Goal: Information Seeking & Learning: Learn about a topic

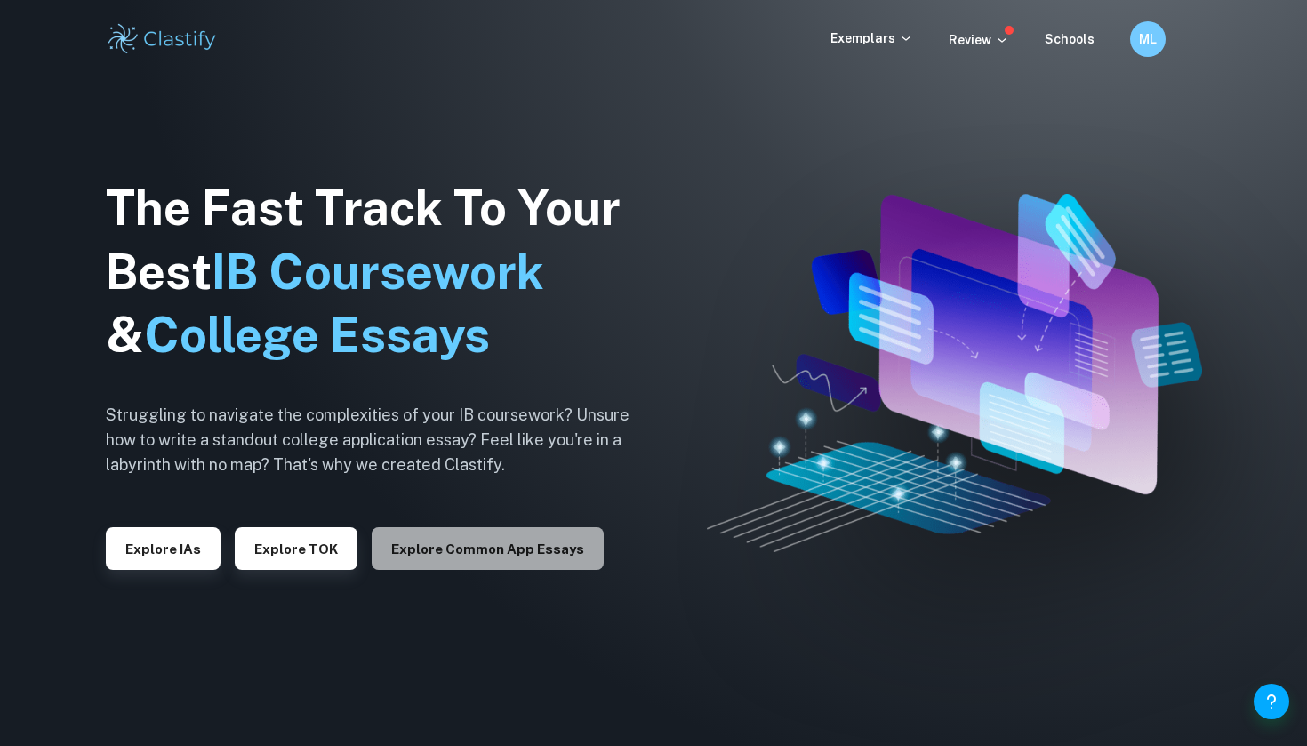
click at [529, 547] on button "Explore Common App essays" at bounding box center [488, 548] width 232 height 43
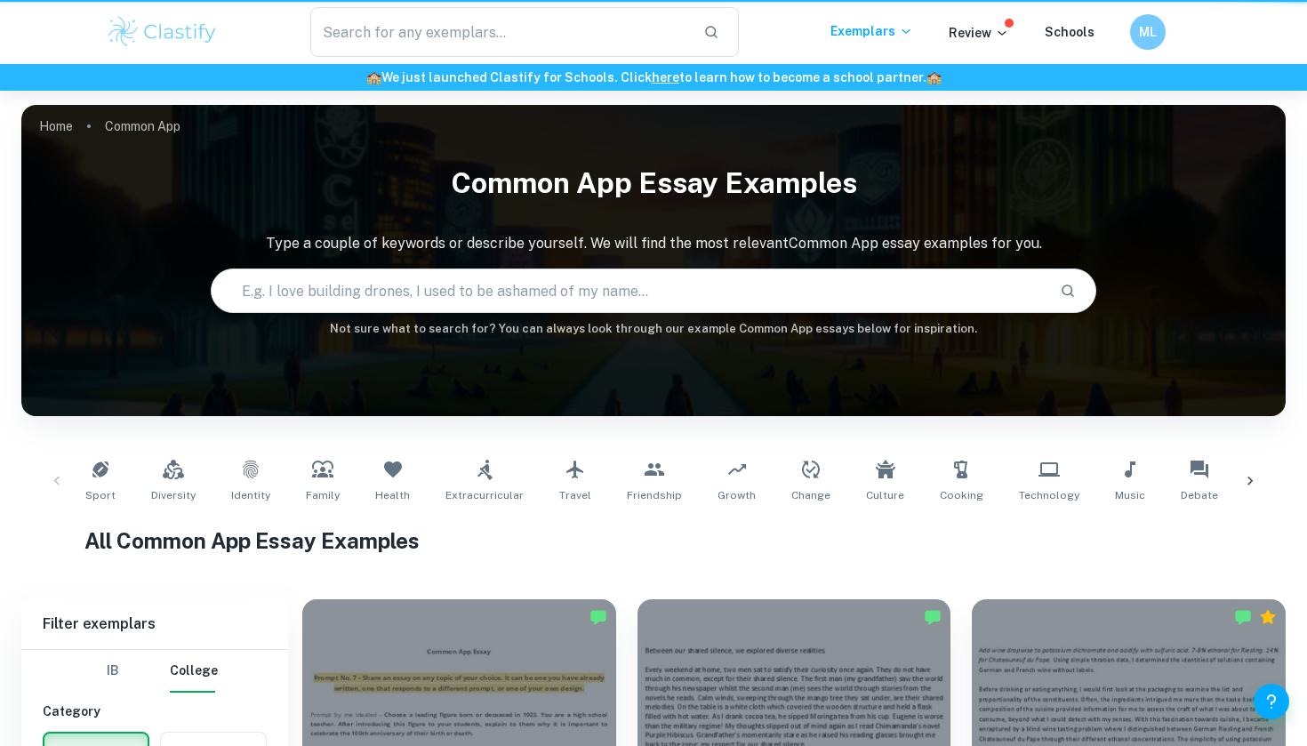
click at [547, 547] on h1 "All Common App Essay Examples" at bounding box center [653, 540] width 1138 height 32
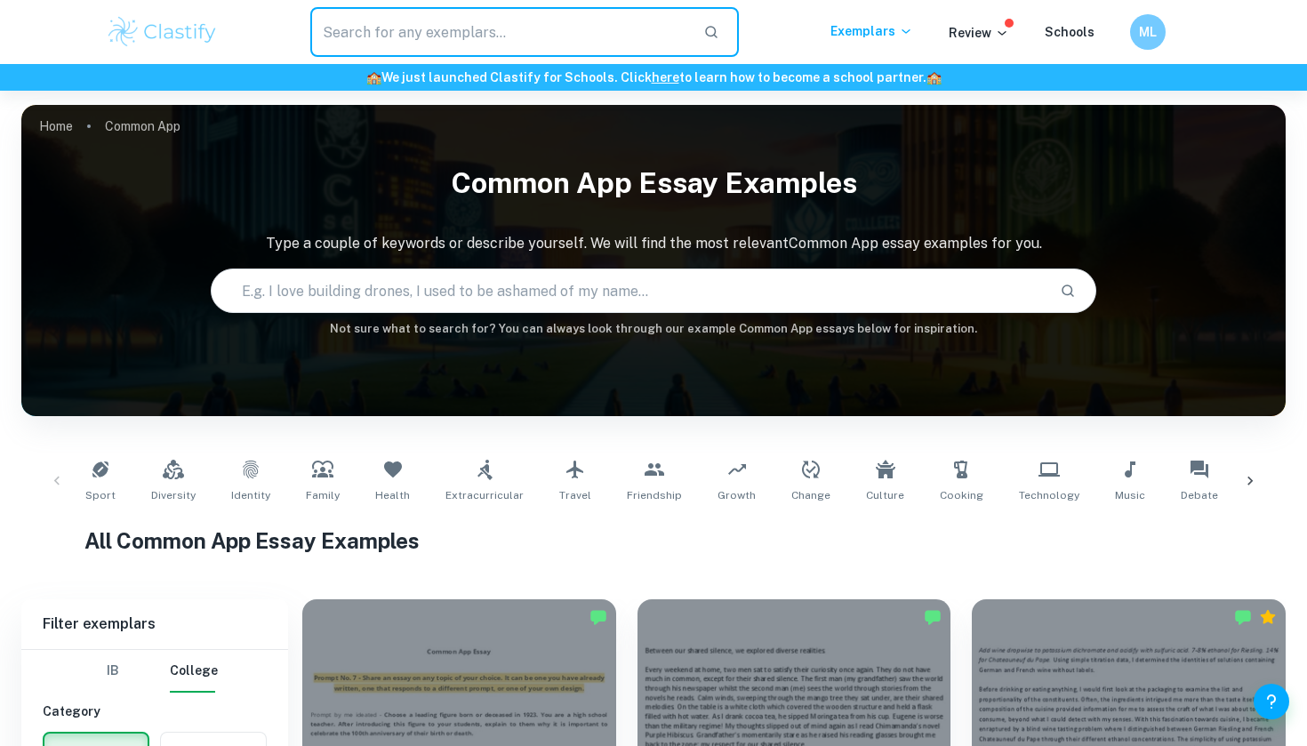
click at [577, 21] on input "text" at bounding box center [499, 32] width 379 height 50
type input "interview"
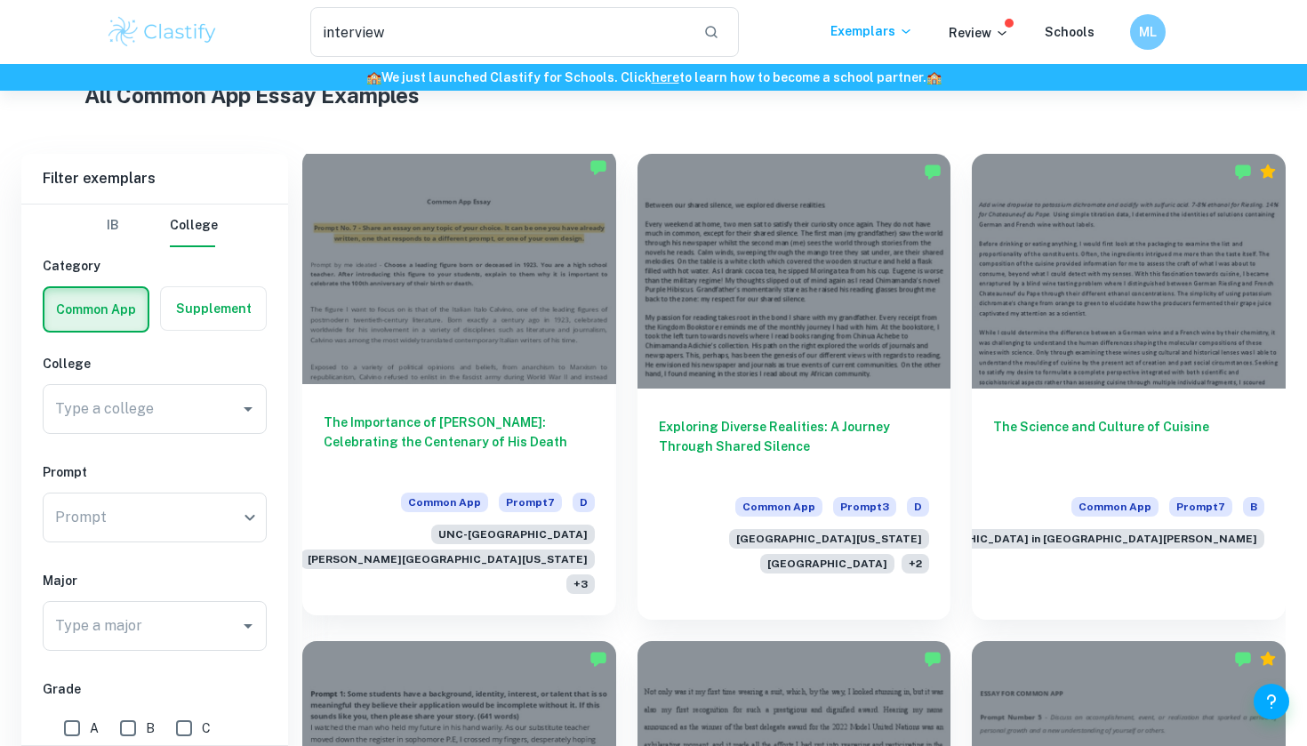
scroll to position [531, 0]
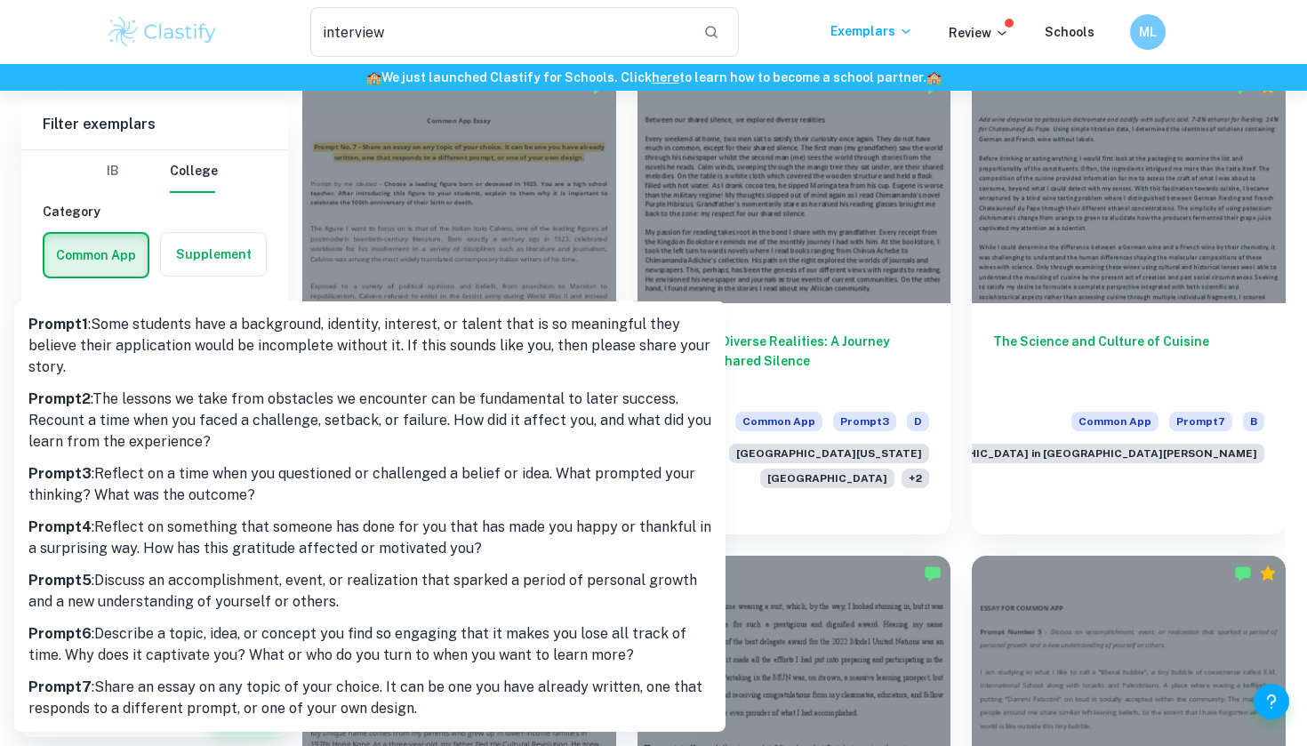
click at [420, 596] on p "Prompt 5 : Discuss an accomplishment, event, or realization that sparked a peri…" at bounding box center [369, 591] width 683 height 43
type input "5"
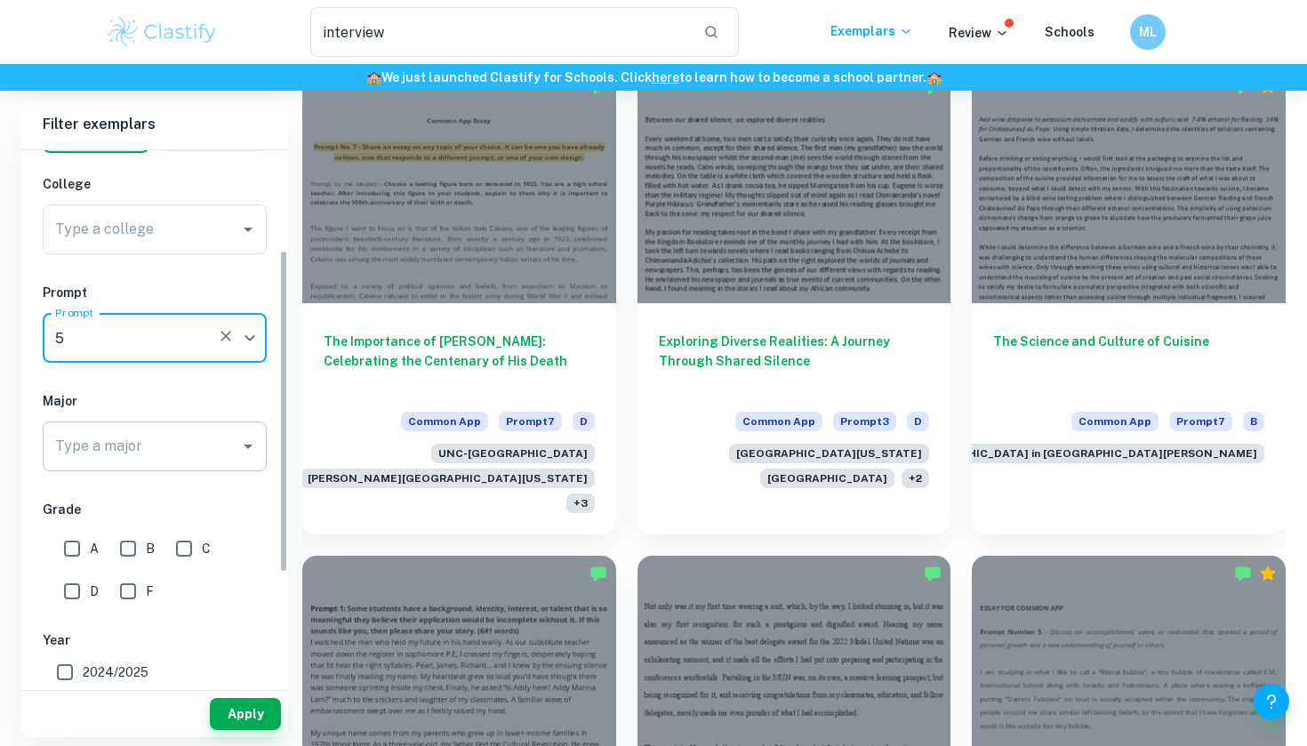
scroll to position [172, 0]
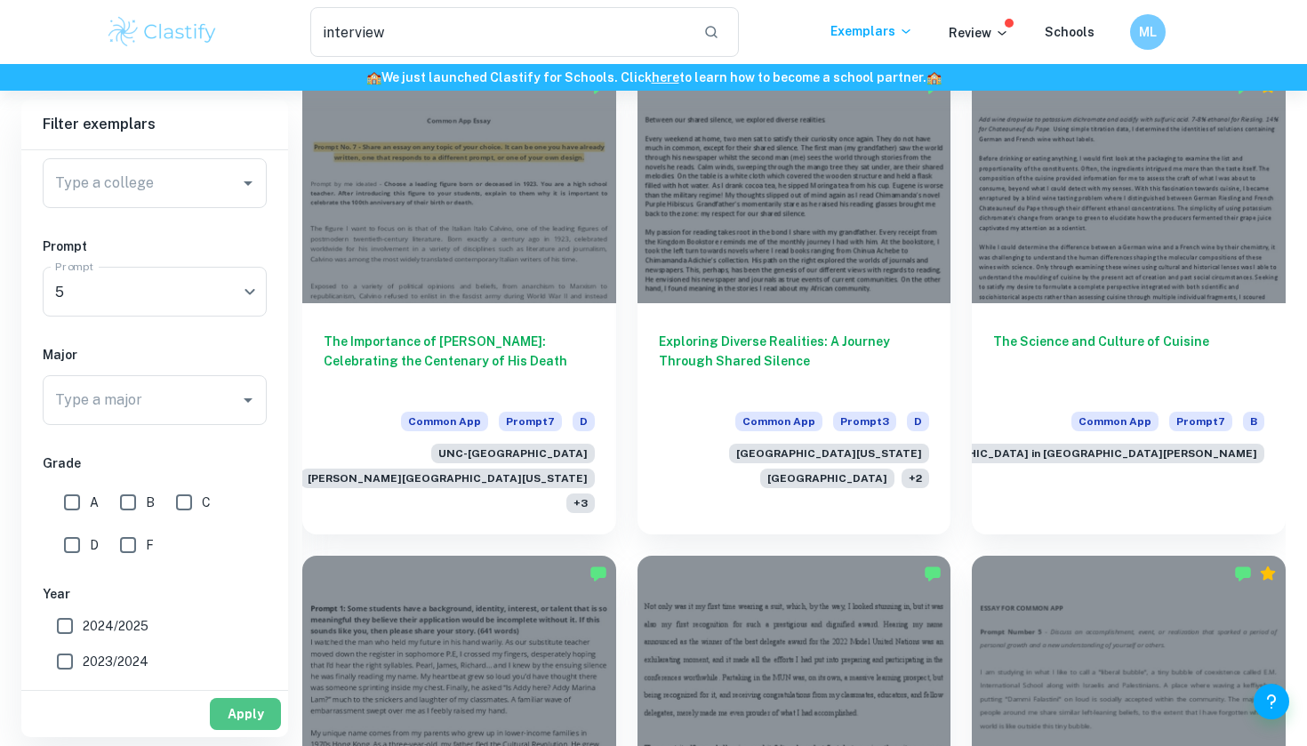
click at [238, 713] on button "Apply" at bounding box center [245, 714] width 71 height 32
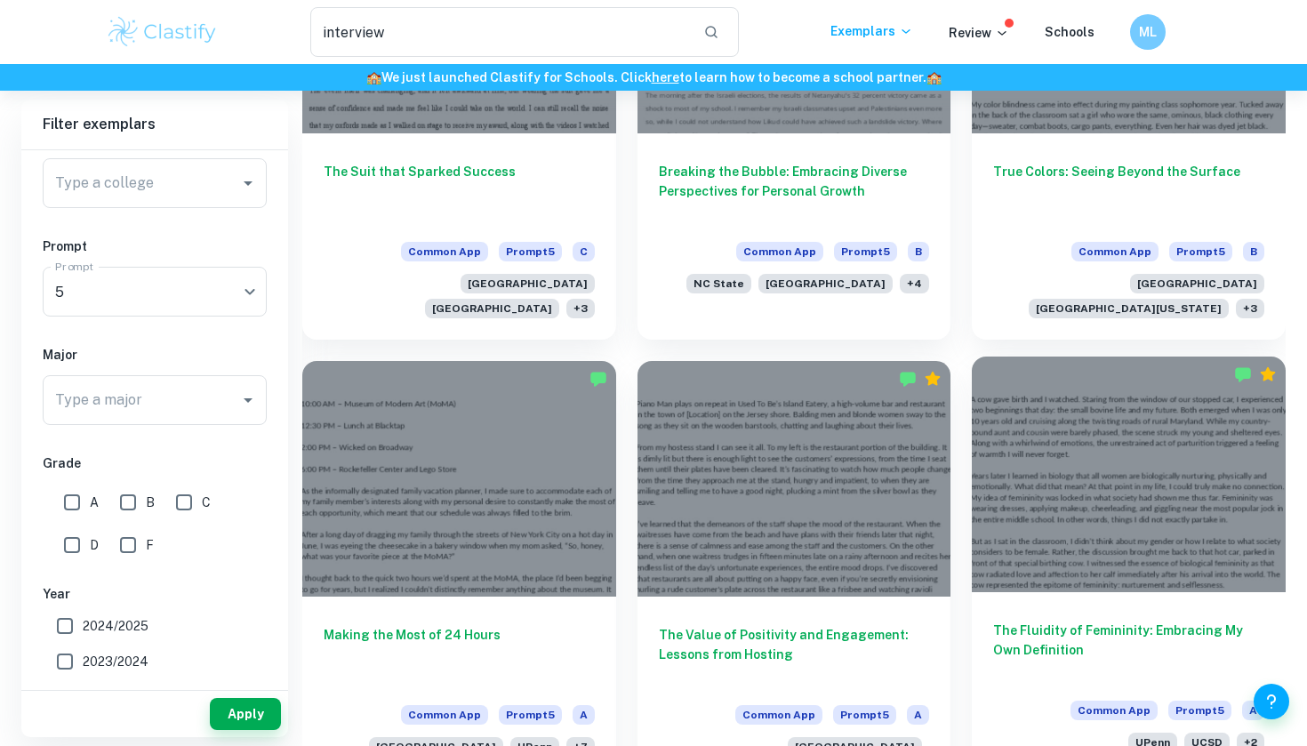
scroll to position [667, 0]
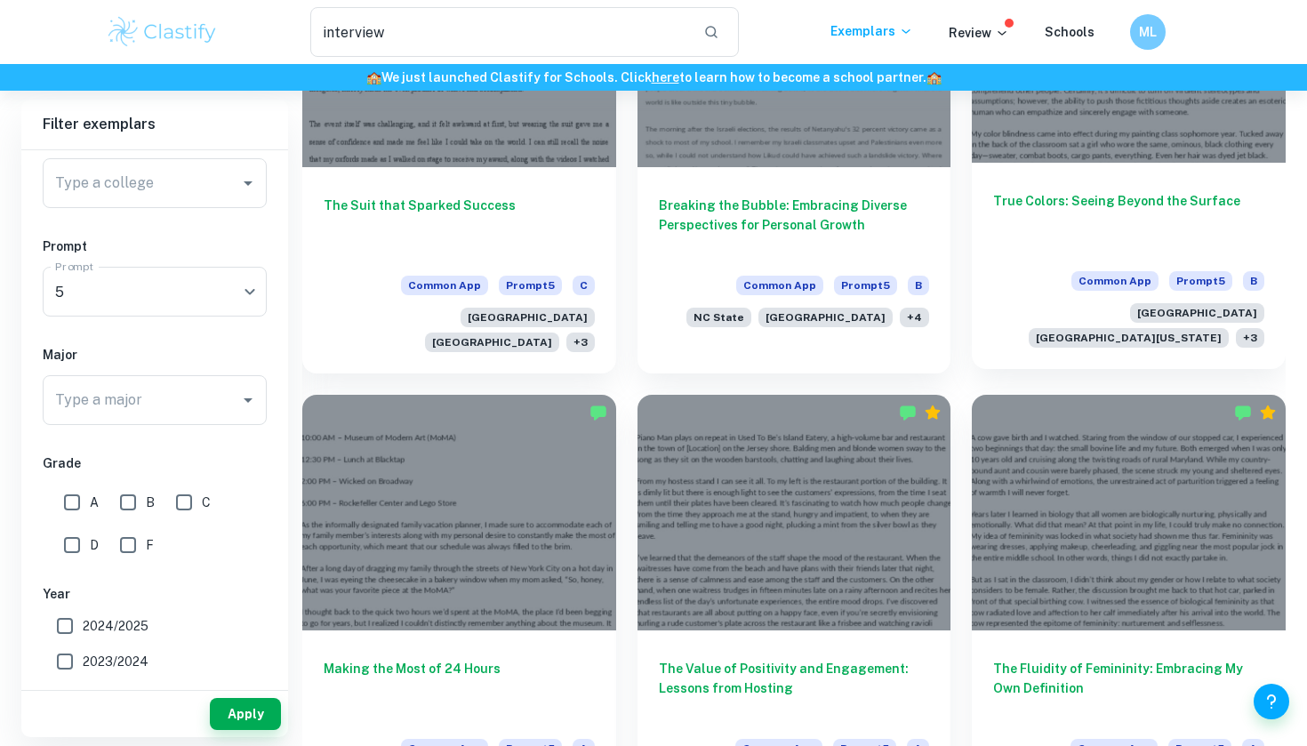
click at [1083, 235] on h6 "True Colors: Seeing Beyond the Surface" at bounding box center [1128, 220] width 271 height 59
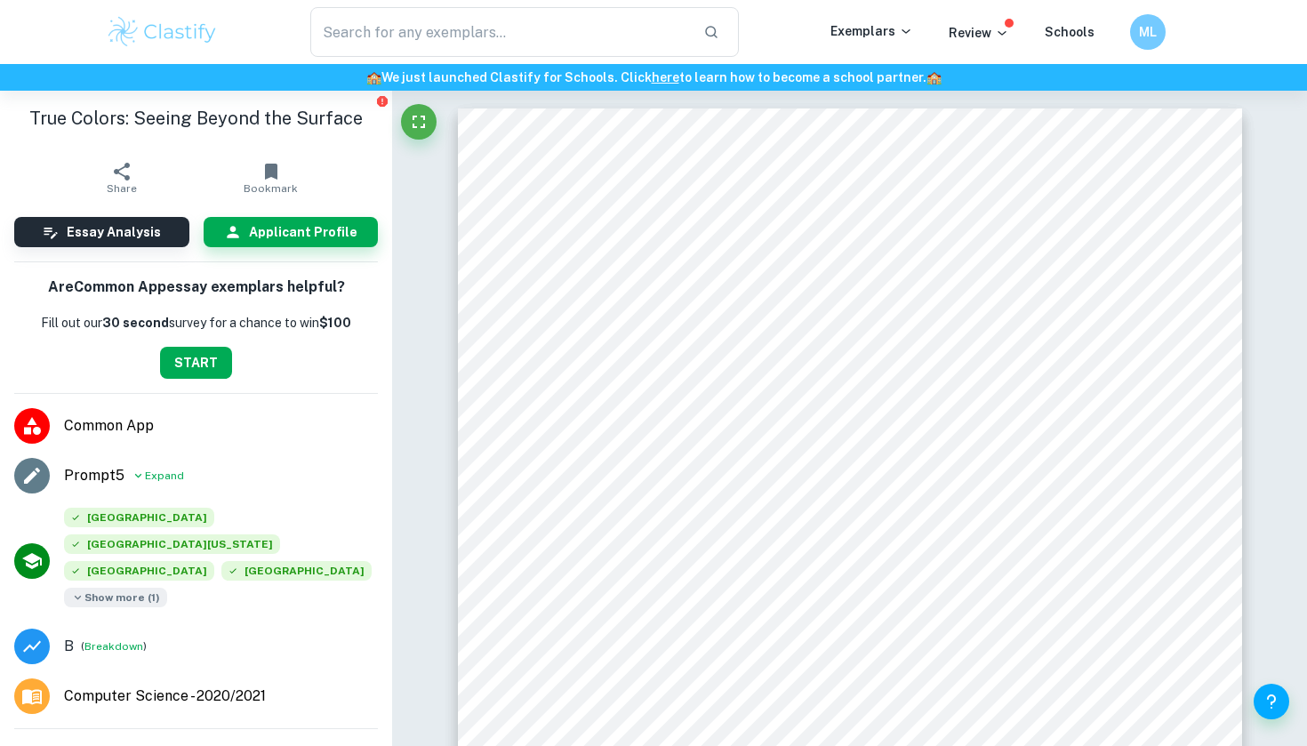
click at [206, 364] on button "START" at bounding box center [196, 363] width 72 height 32
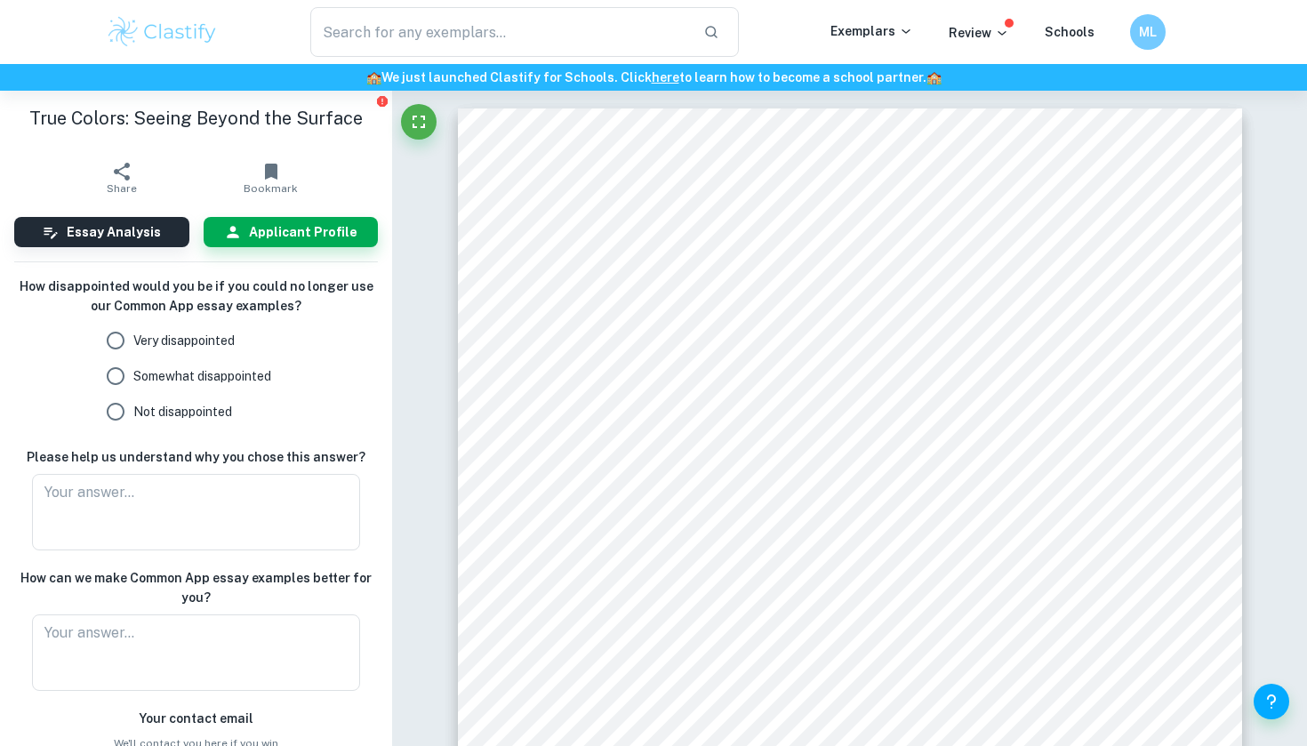
click at [218, 341] on span "Very disappointed" at bounding box center [183, 341] width 101 height 20
click at [133, 341] on input "Very disappointed" at bounding box center [116, 341] width 36 height 36
radio input "true"
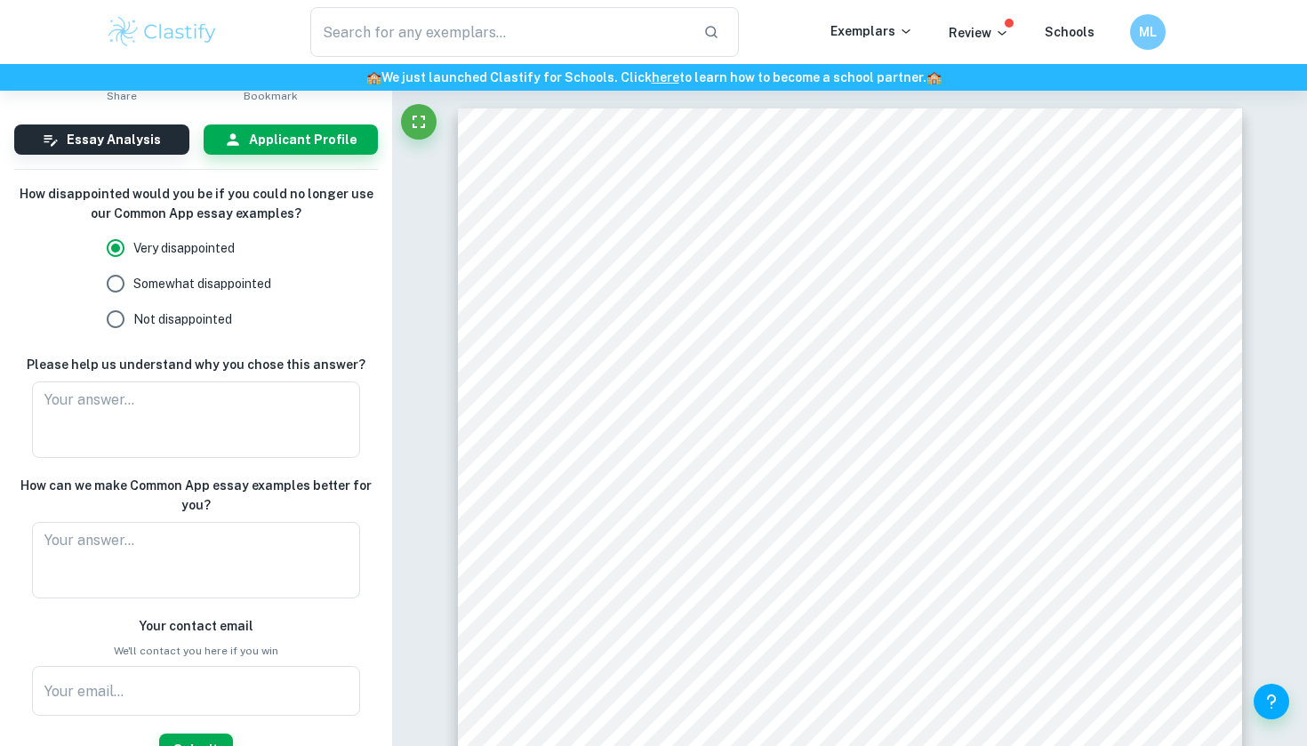
scroll to position [108, 0]
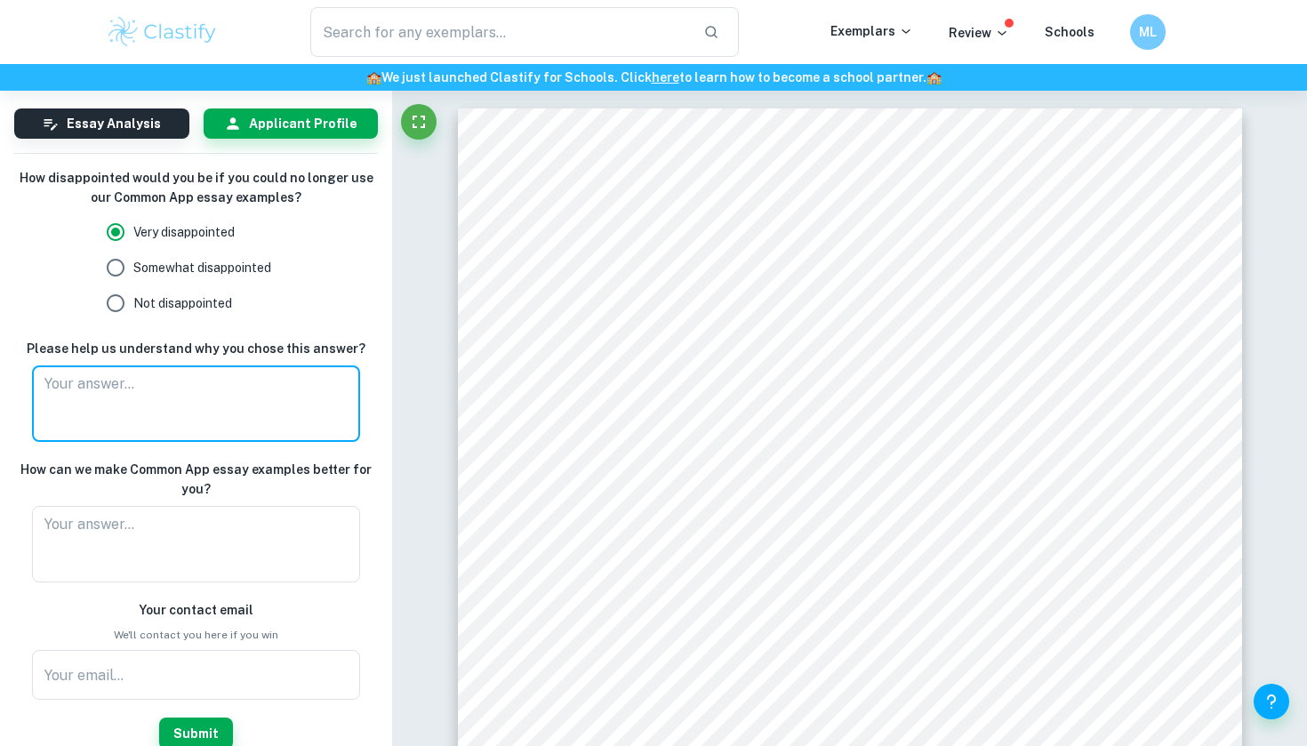
click at [286, 404] on textarea at bounding box center [195, 403] width 302 height 61
type textarea "It is quite good to look at other examples to get ideas."
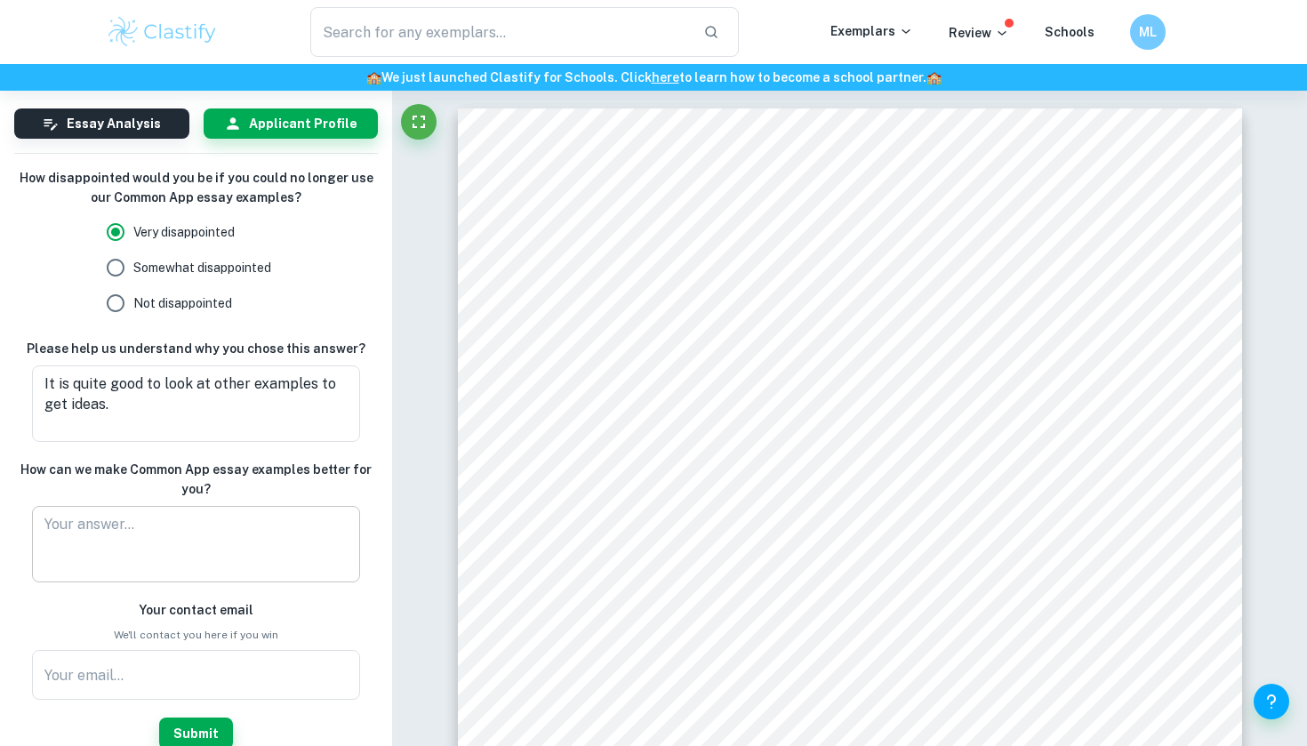
click at [162, 512] on div "x ​" at bounding box center [195, 544] width 327 height 76
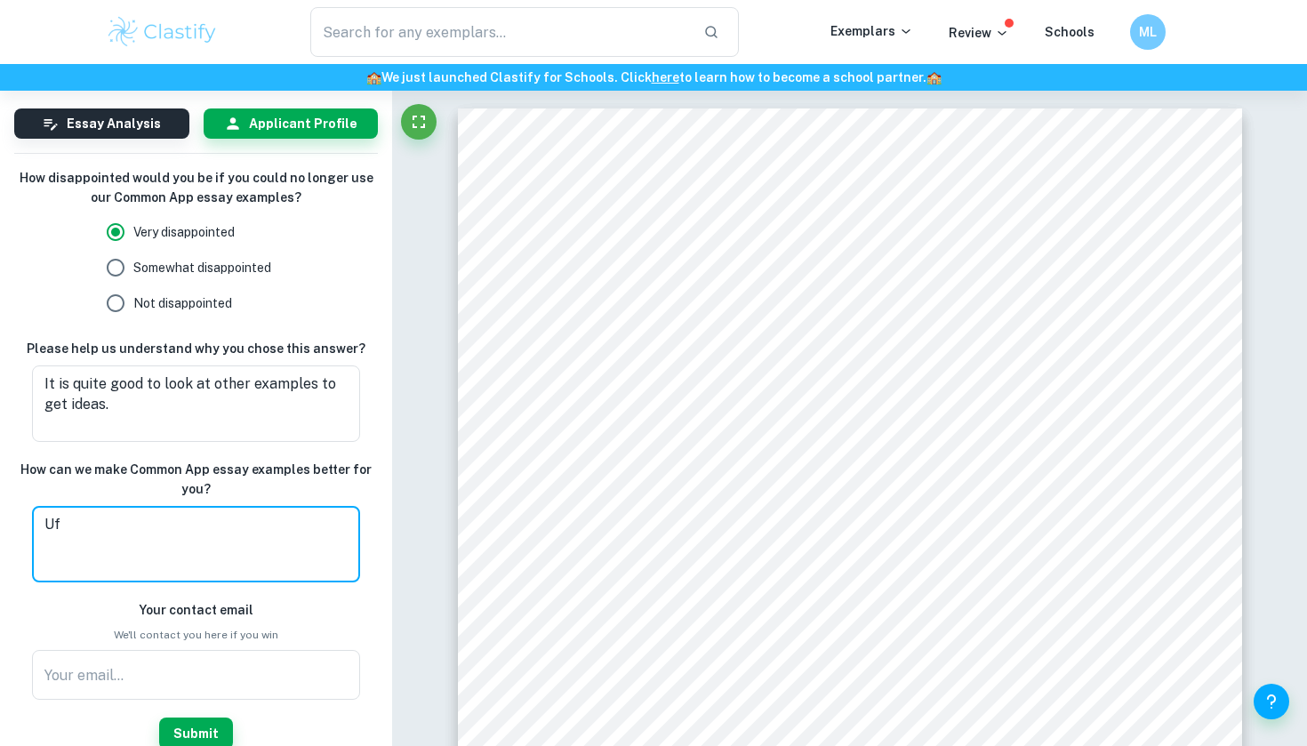
type textarea "U"
type textarea "If people can communicate with the owners."
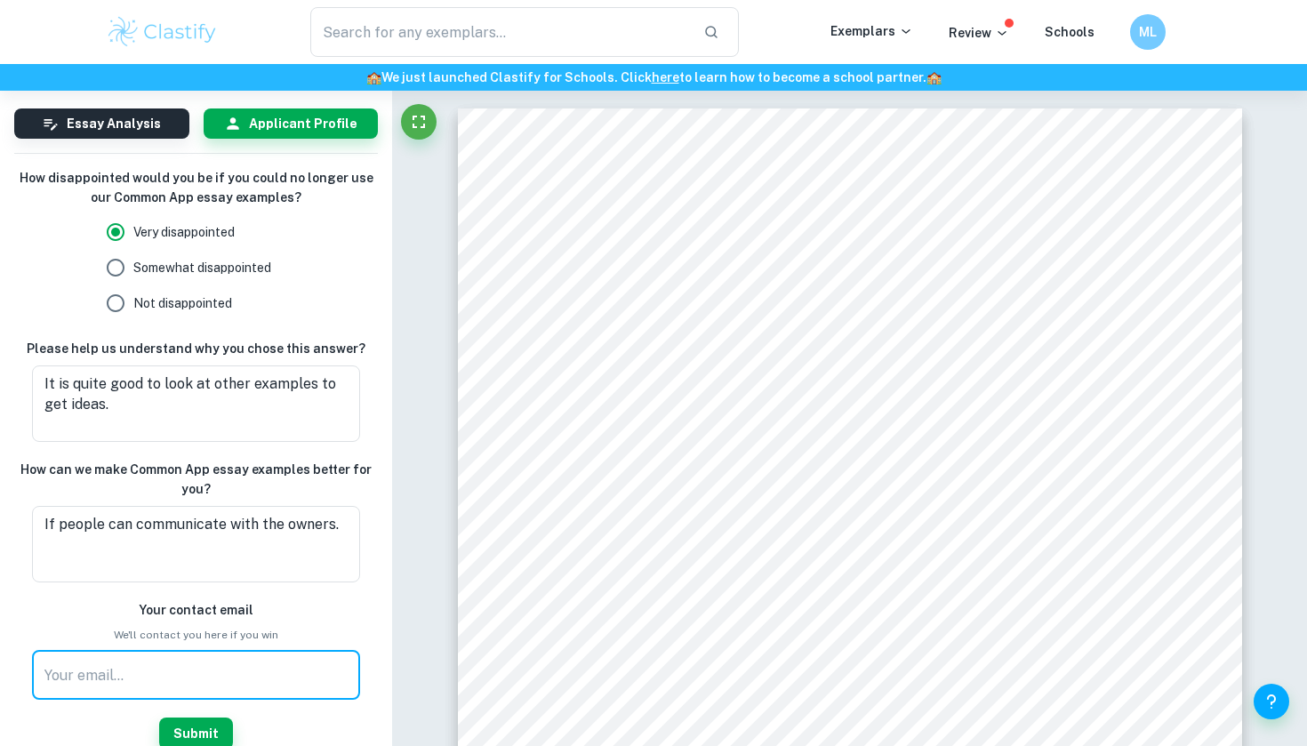
click at [138, 692] on input "text" at bounding box center [195, 675] width 327 height 50
type input "[EMAIL_ADDRESS][DOMAIN_NAME]"
click at [196, 733] on button "Submit" at bounding box center [196, 733] width 74 height 32
click at [179, 726] on button "Submit" at bounding box center [196, 733] width 74 height 32
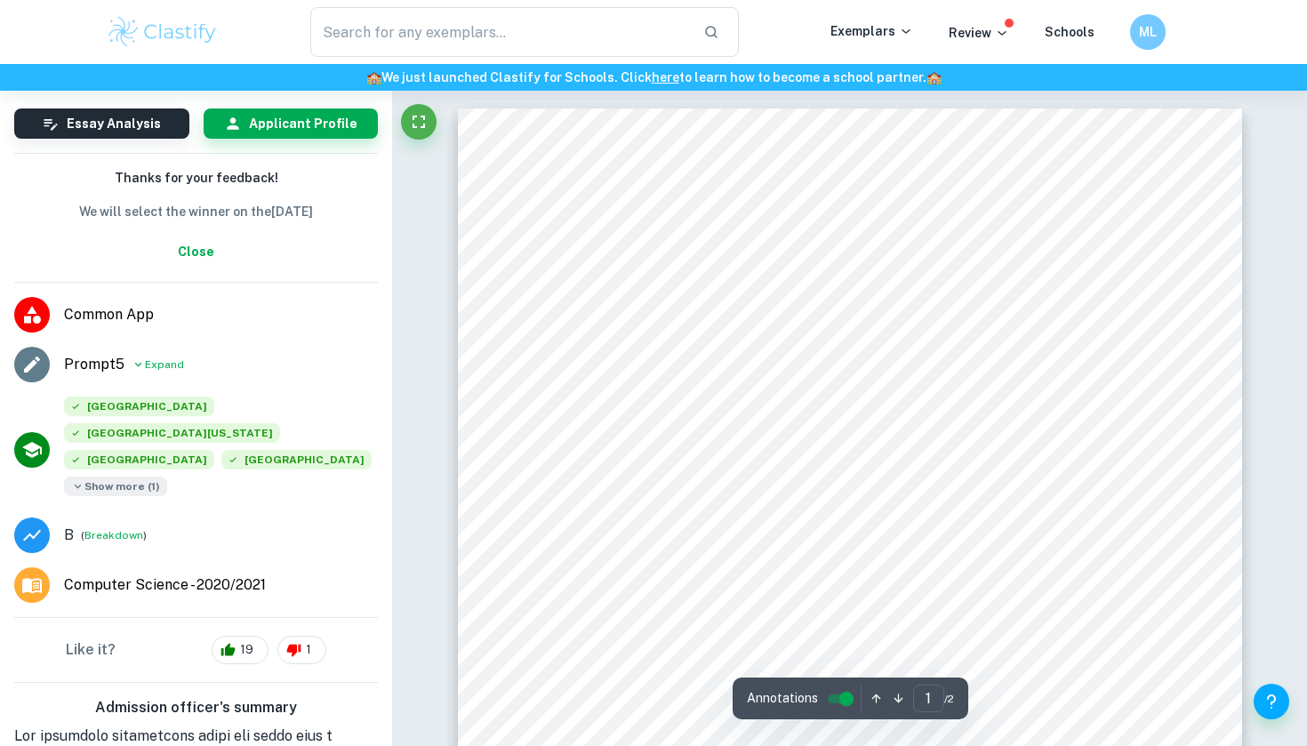
click at [137, 476] on span "Show more ( 1 )" at bounding box center [115, 486] width 103 height 20
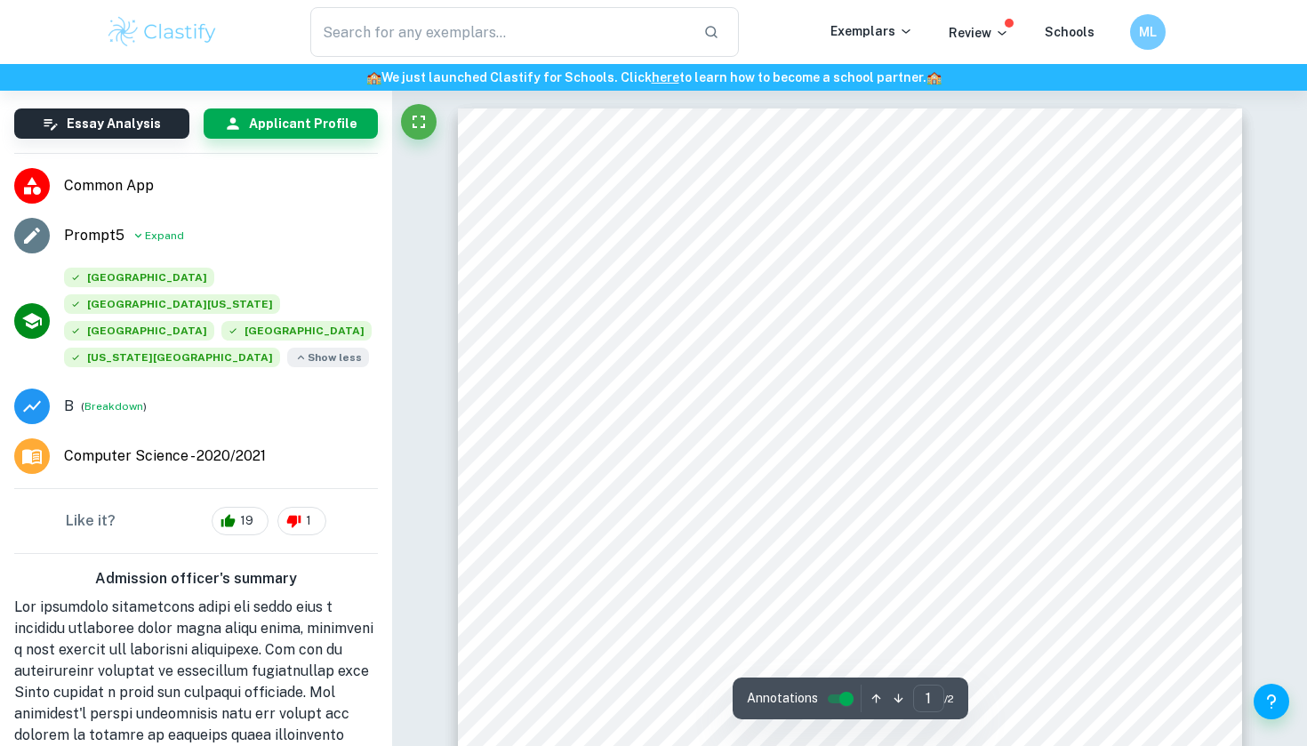
click at [684, 412] on span "paint their picture in me. Short-circuiting a tendency to judge permits me to g…" at bounding box center [827, 412] width 591 height 16
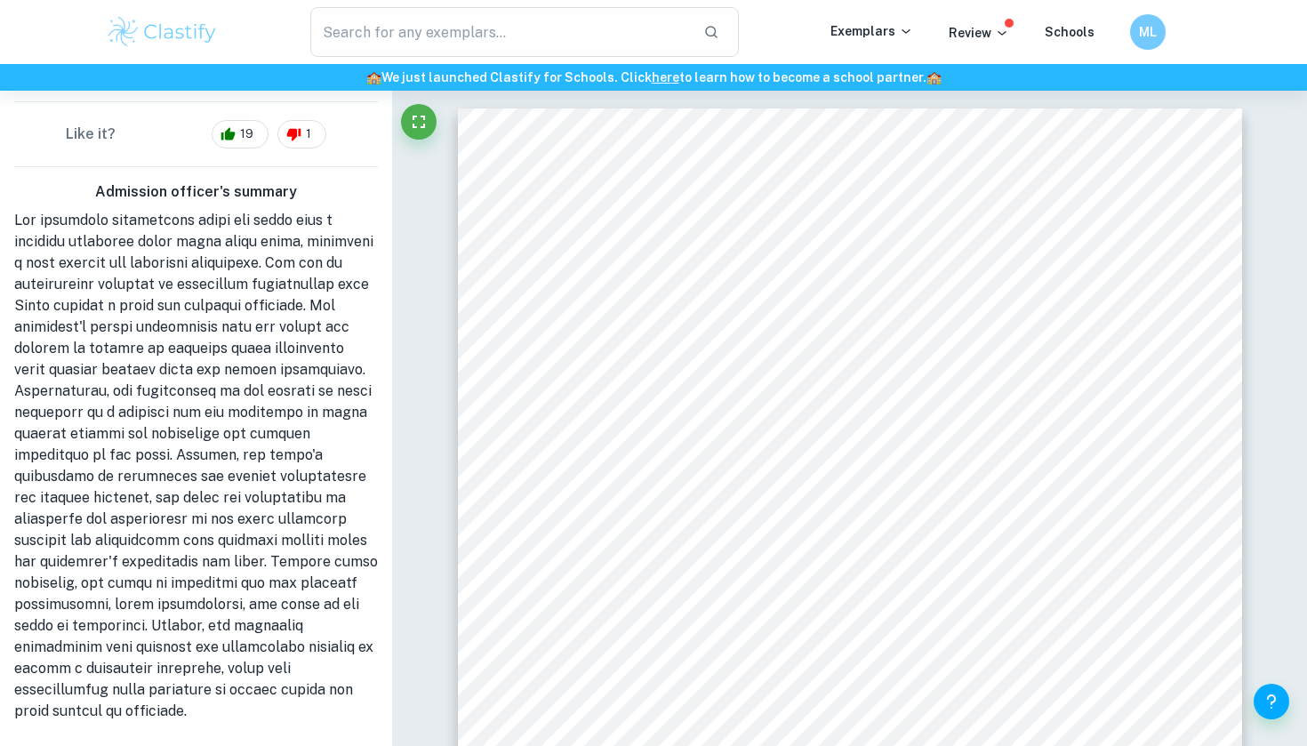
scroll to position [497, 0]
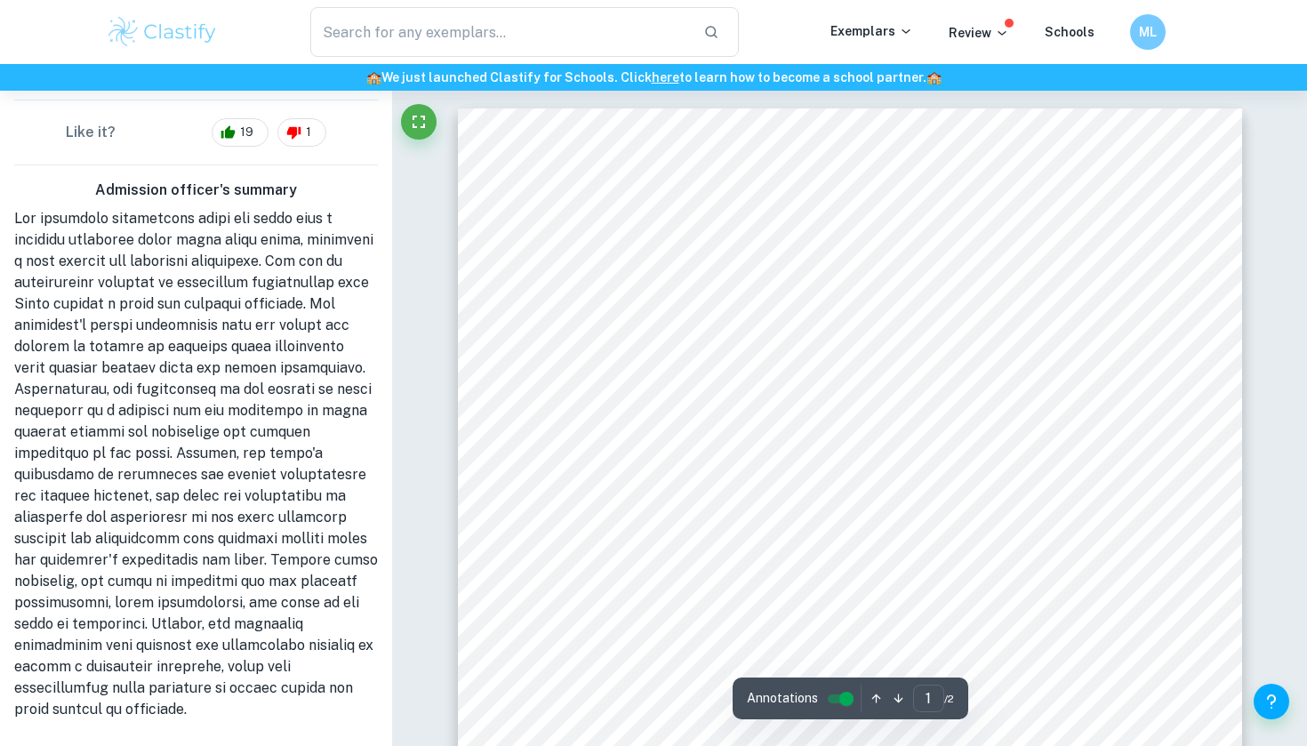
click at [736, 210] on div "I am color blind. It happened when I was fifteen. It’s not what you think. I ca…" at bounding box center [850, 662] width 784 height 1108
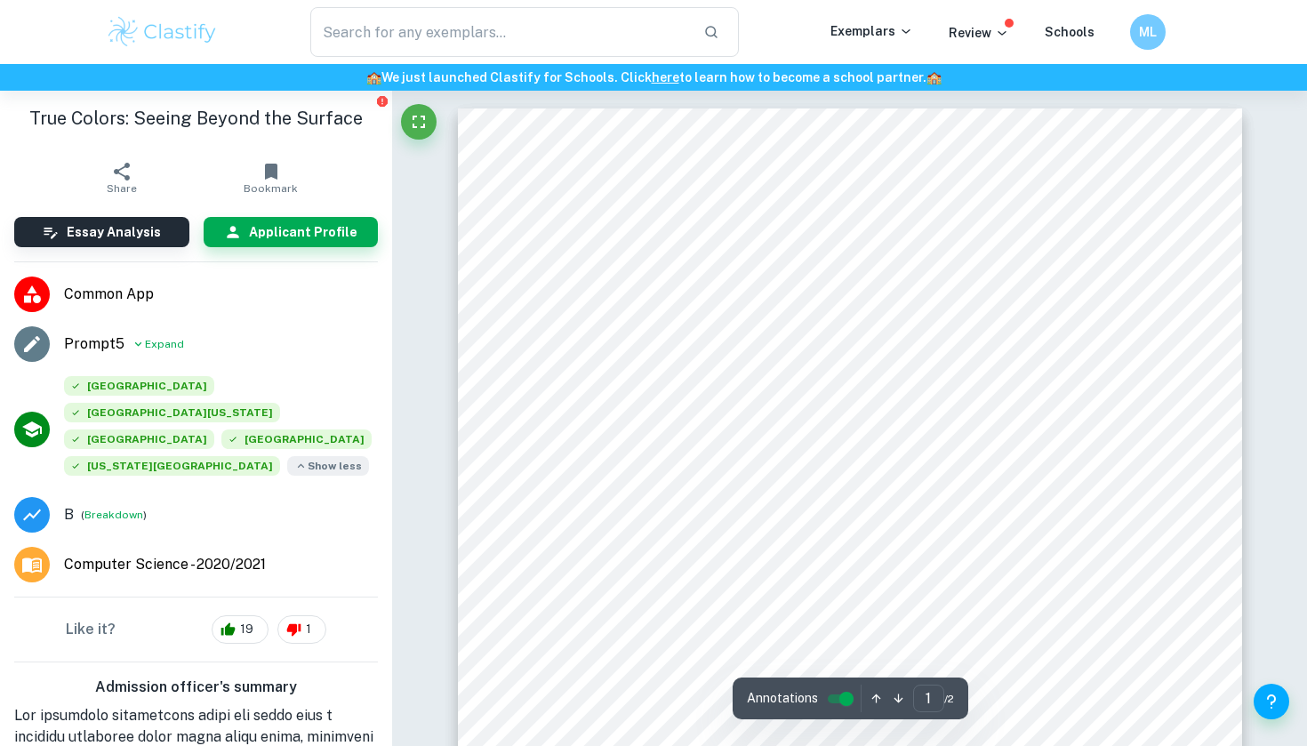
scroll to position [0, 0]
drag, startPoint x: 509, startPoint y: 197, endPoint x: 532, endPoint y: 195, distance: 23.3
click at [532, 195] on div "I am color blind. It happened when I was fifteen. It’s not what you think. I ca…" at bounding box center [850, 662] width 784 height 1108
copy span
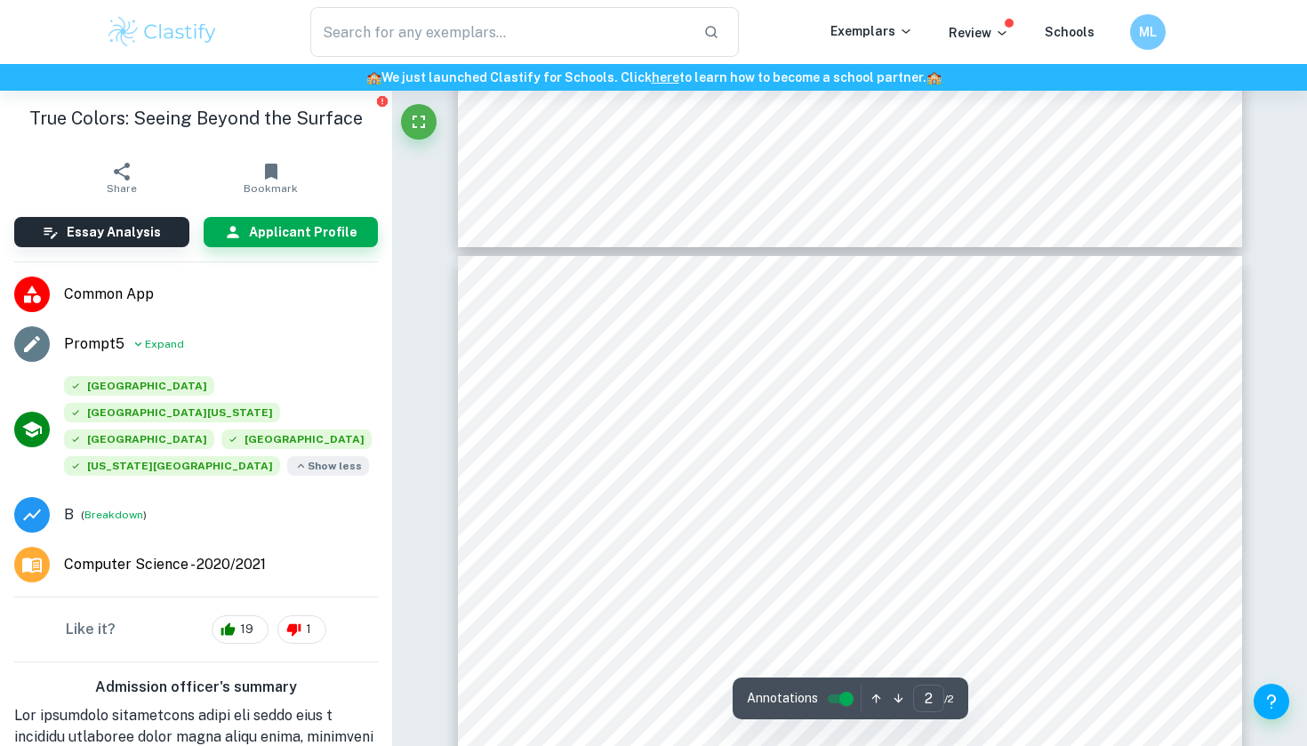
scroll to position [956, 0]
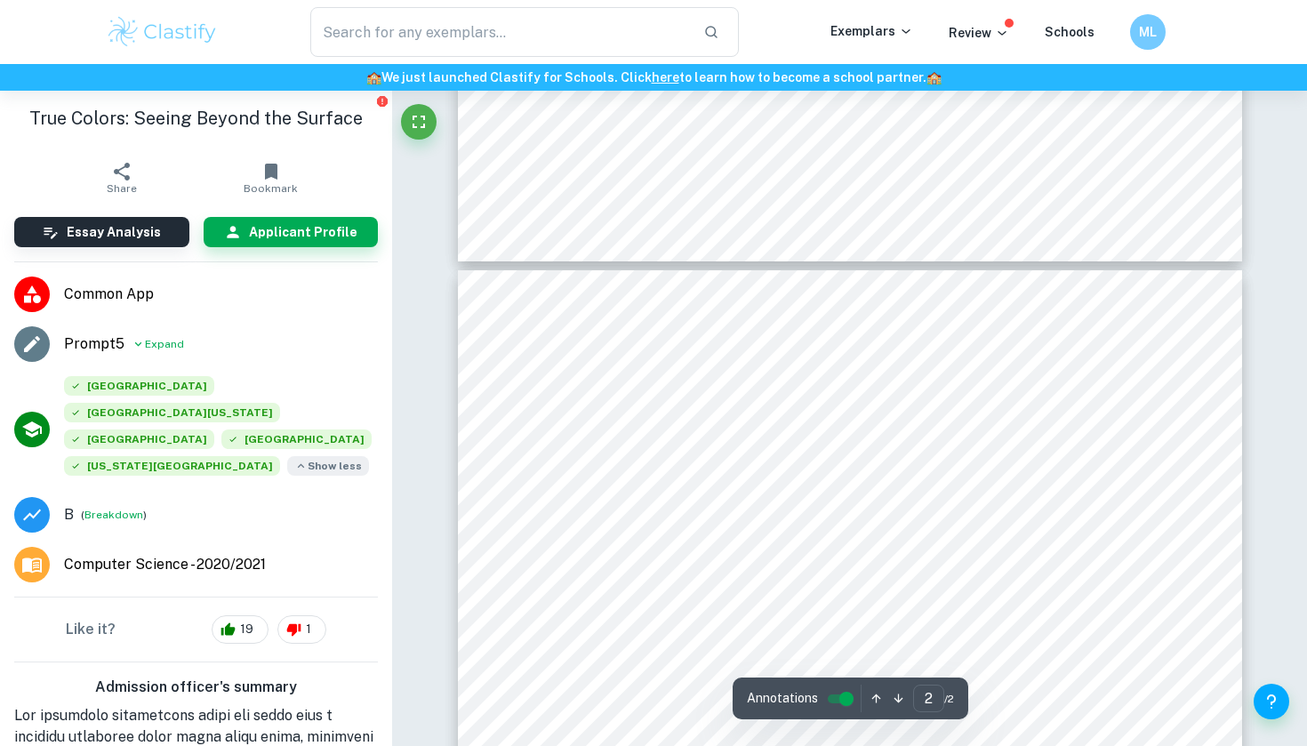
drag, startPoint x: 1051, startPoint y: 536, endPoint x: 538, endPoint y: 372, distance: 539.4
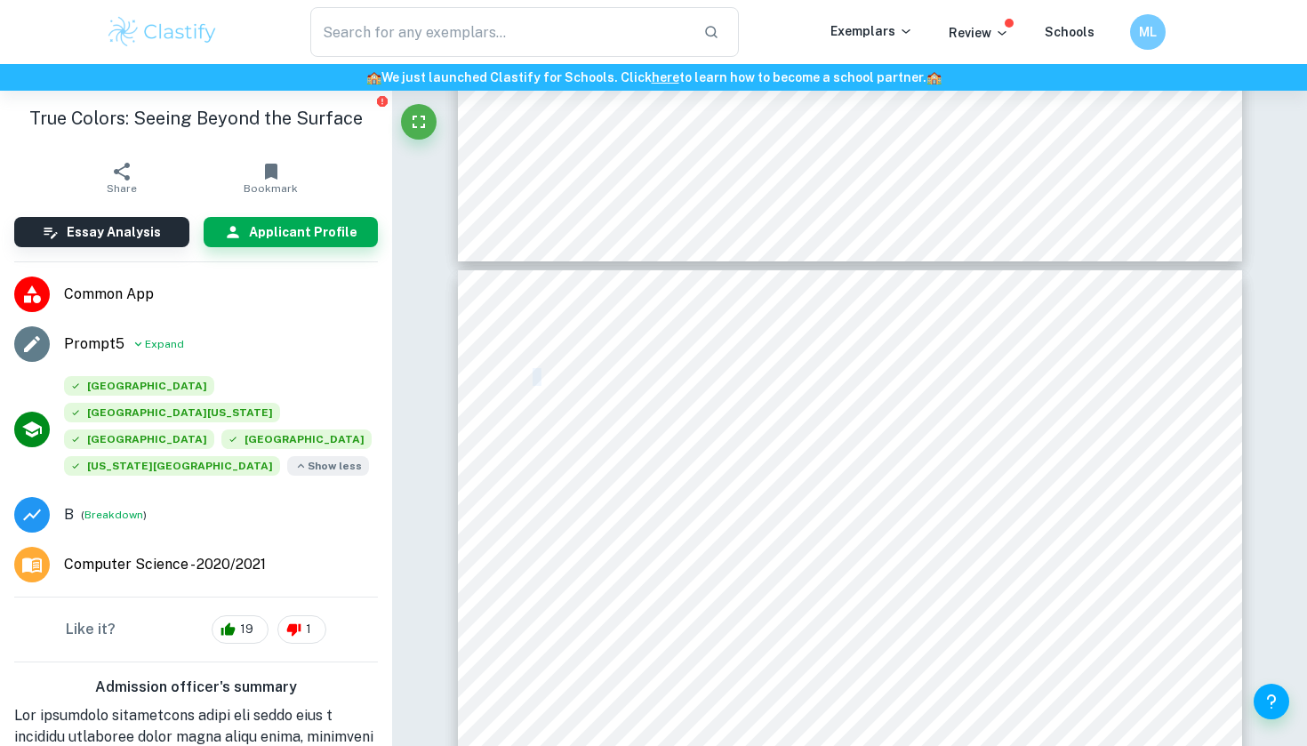
copy span "T"
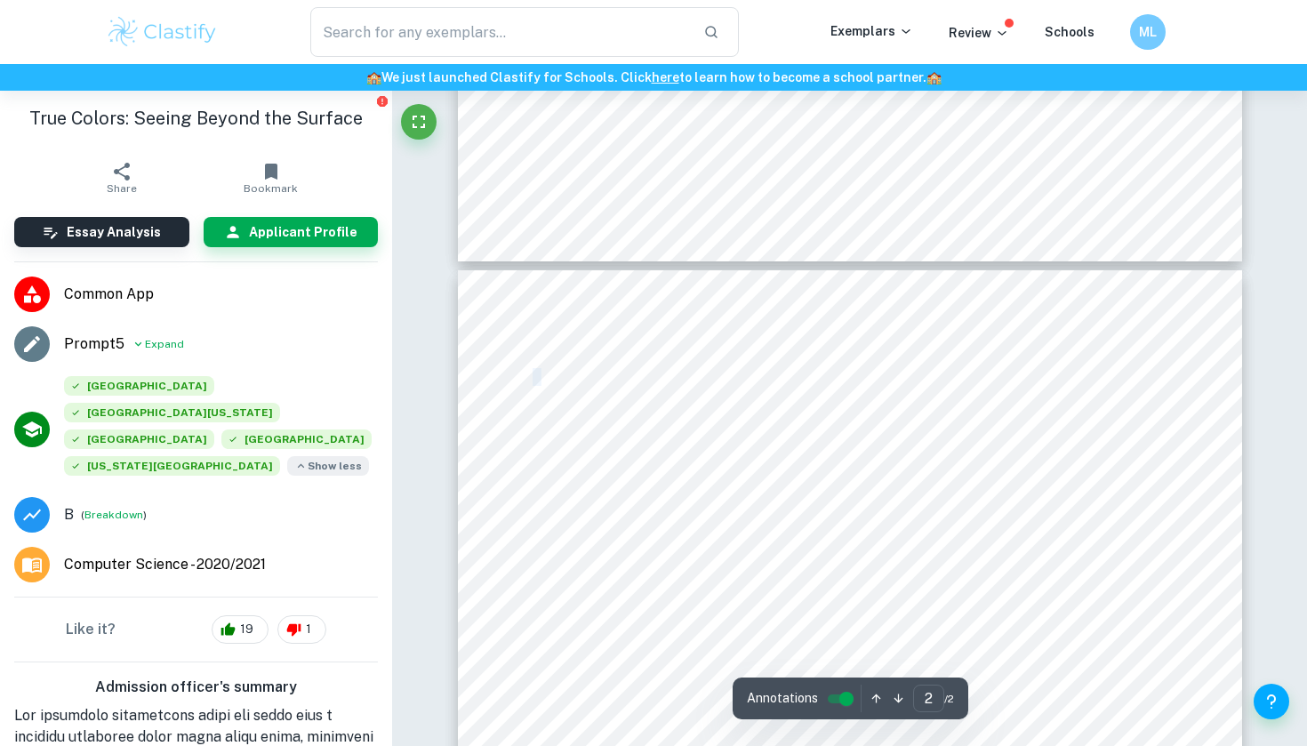
type input "1"
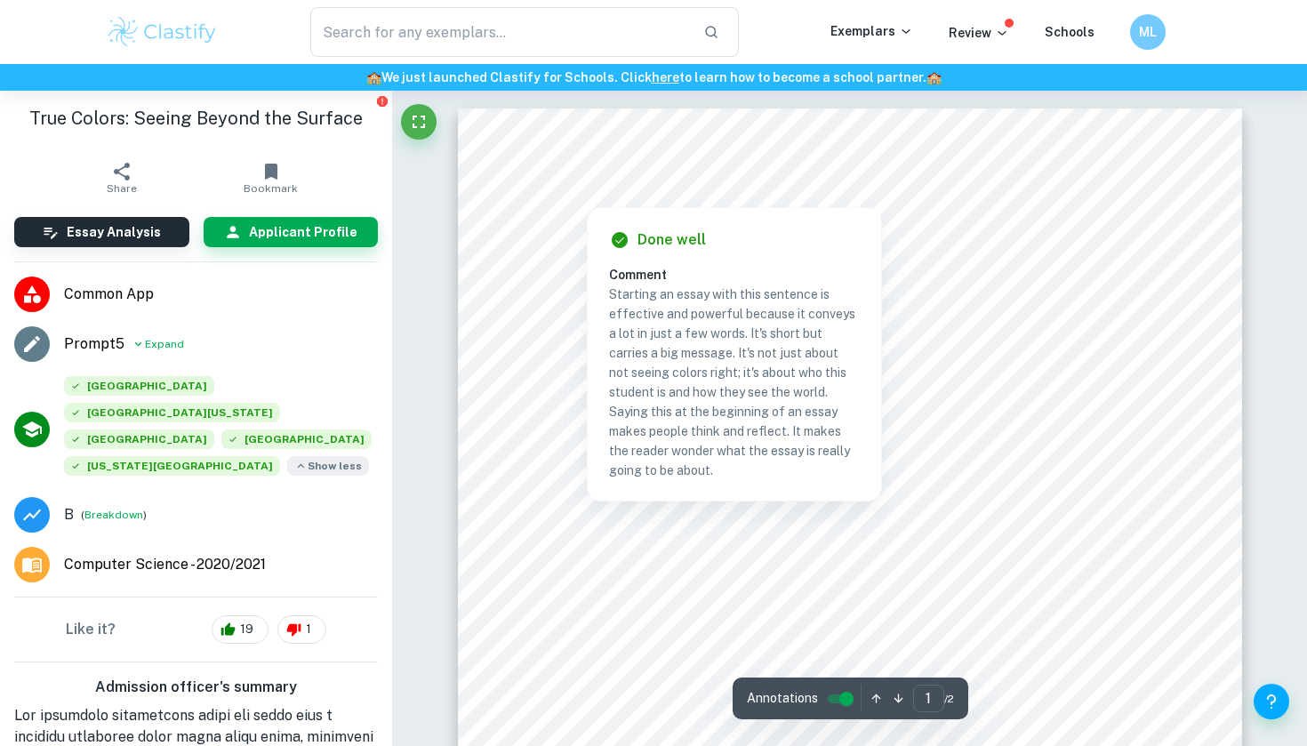
scroll to position [0, 0]
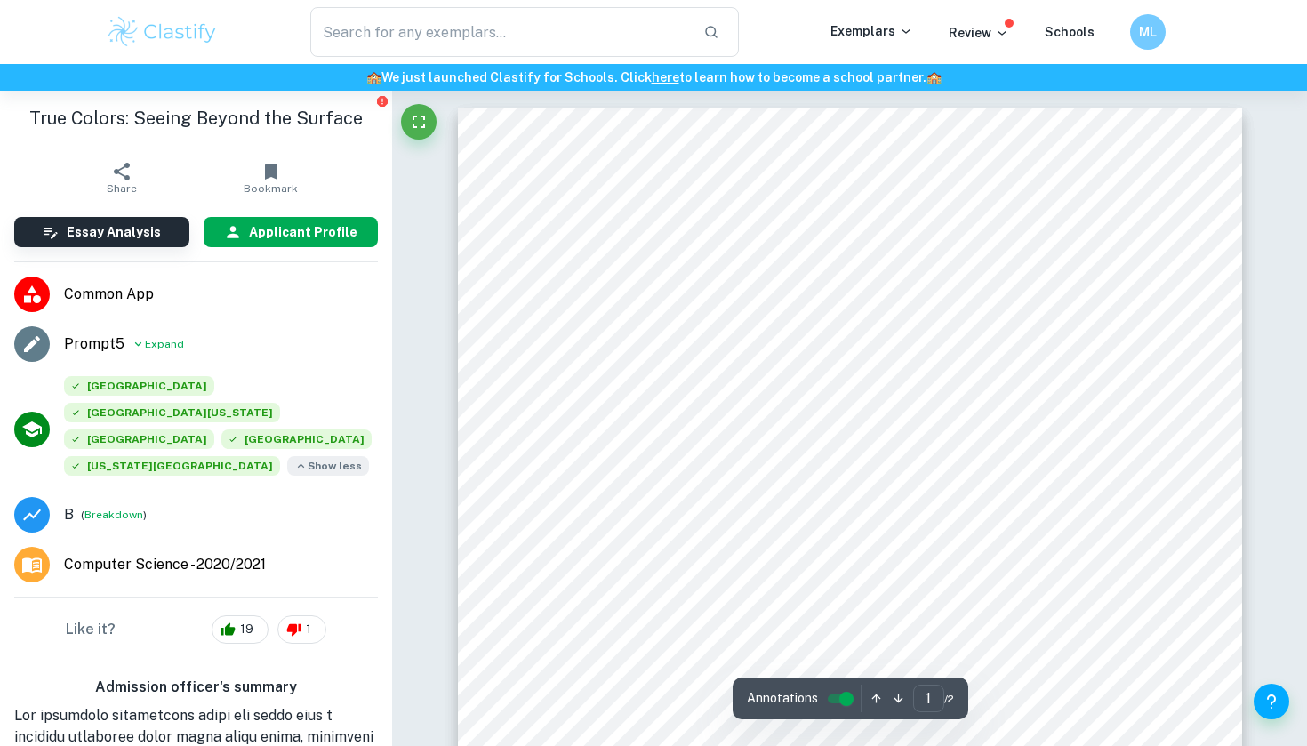
click at [350, 230] on h6 "Applicant Profile" at bounding box center [303, 232] width 108 height 20
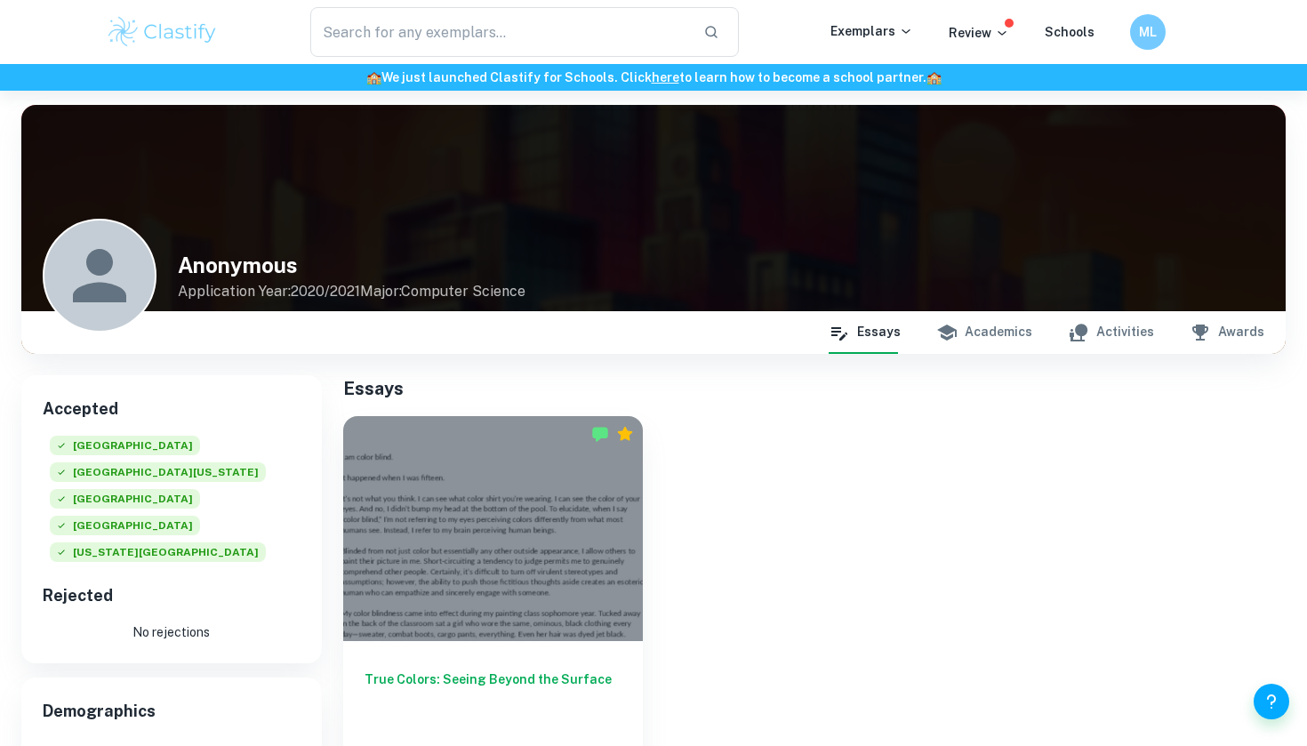
scroll to position [52, 0]
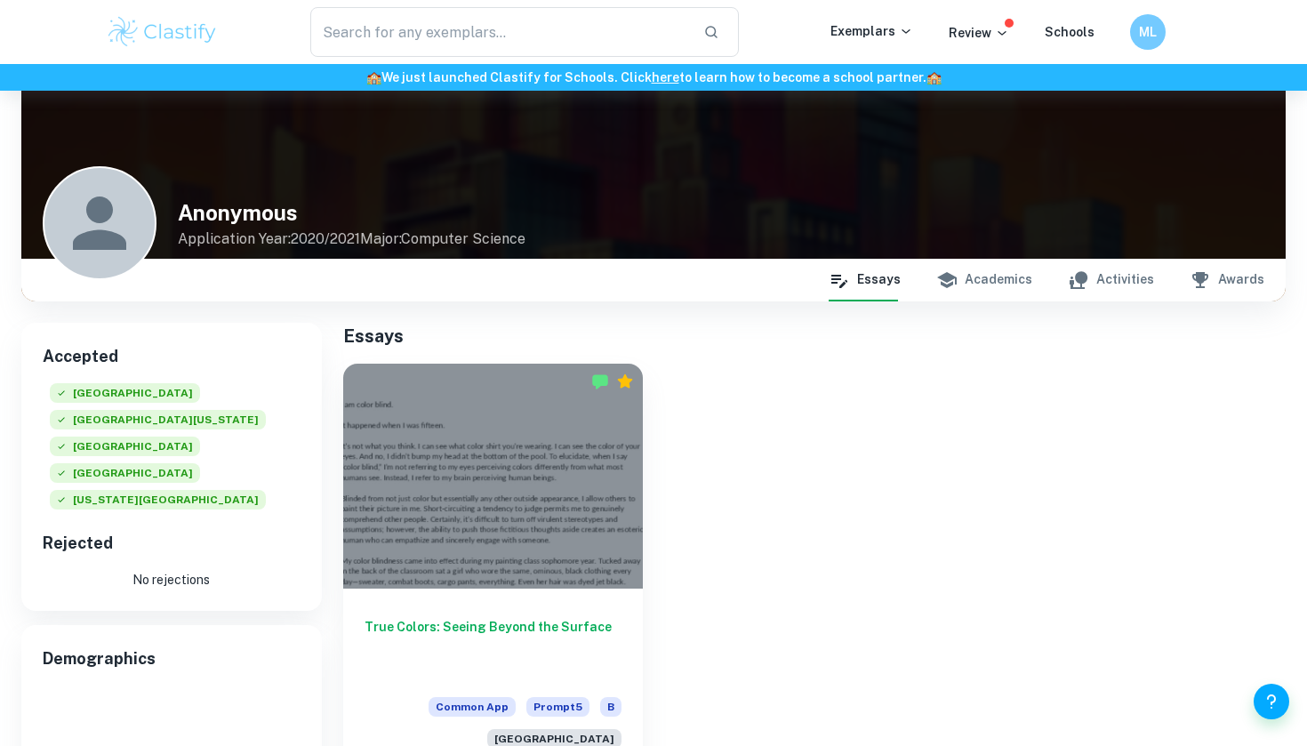
click at [990, 281] on button "Academics" at bounding box center [984, 280] width 96 height 43
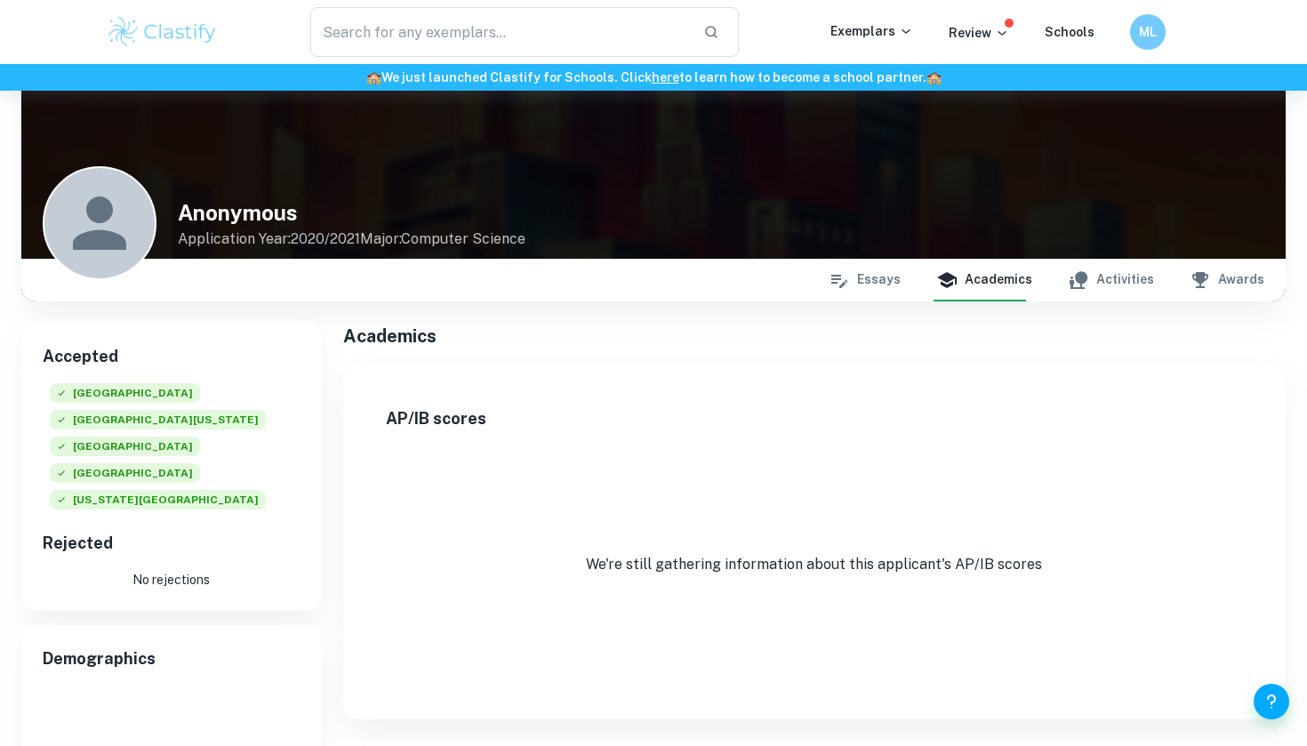
scroll to position [204, 0]
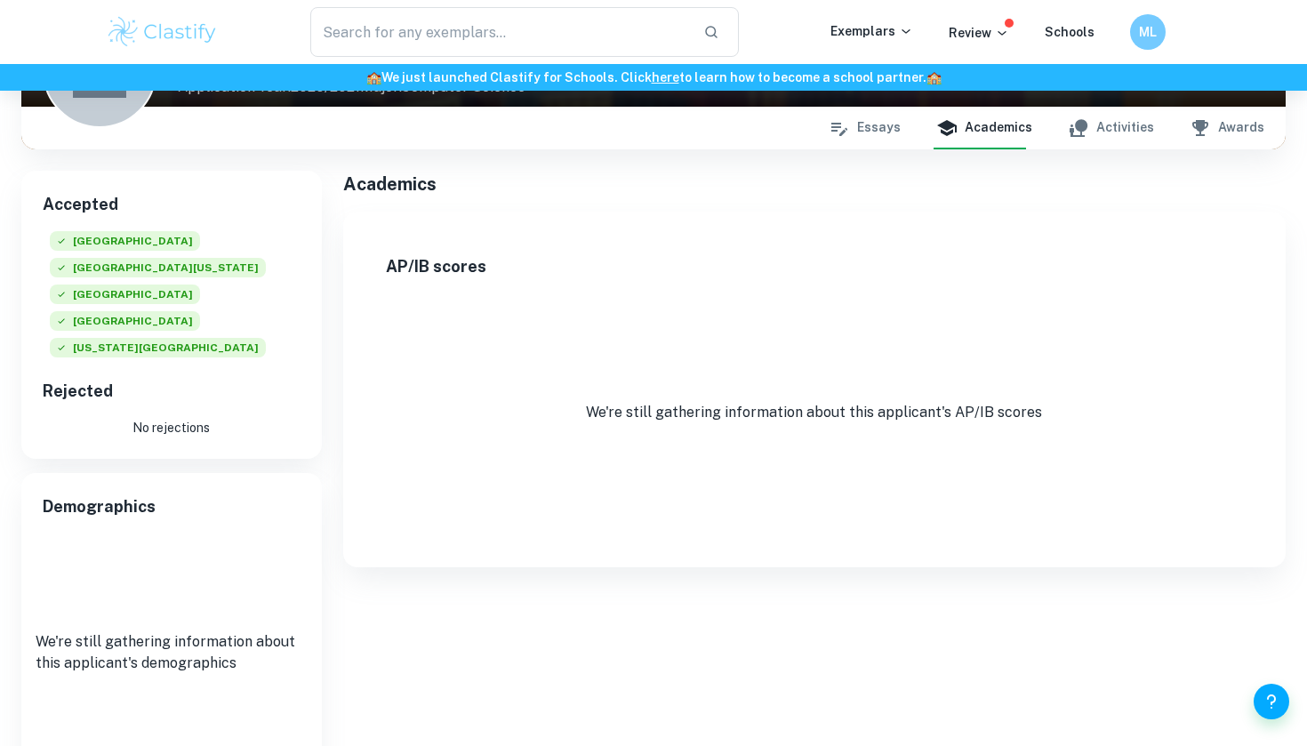
click at [1115, 133] on button "Activities" at bounding box center [1110, 128] width 86 height 43
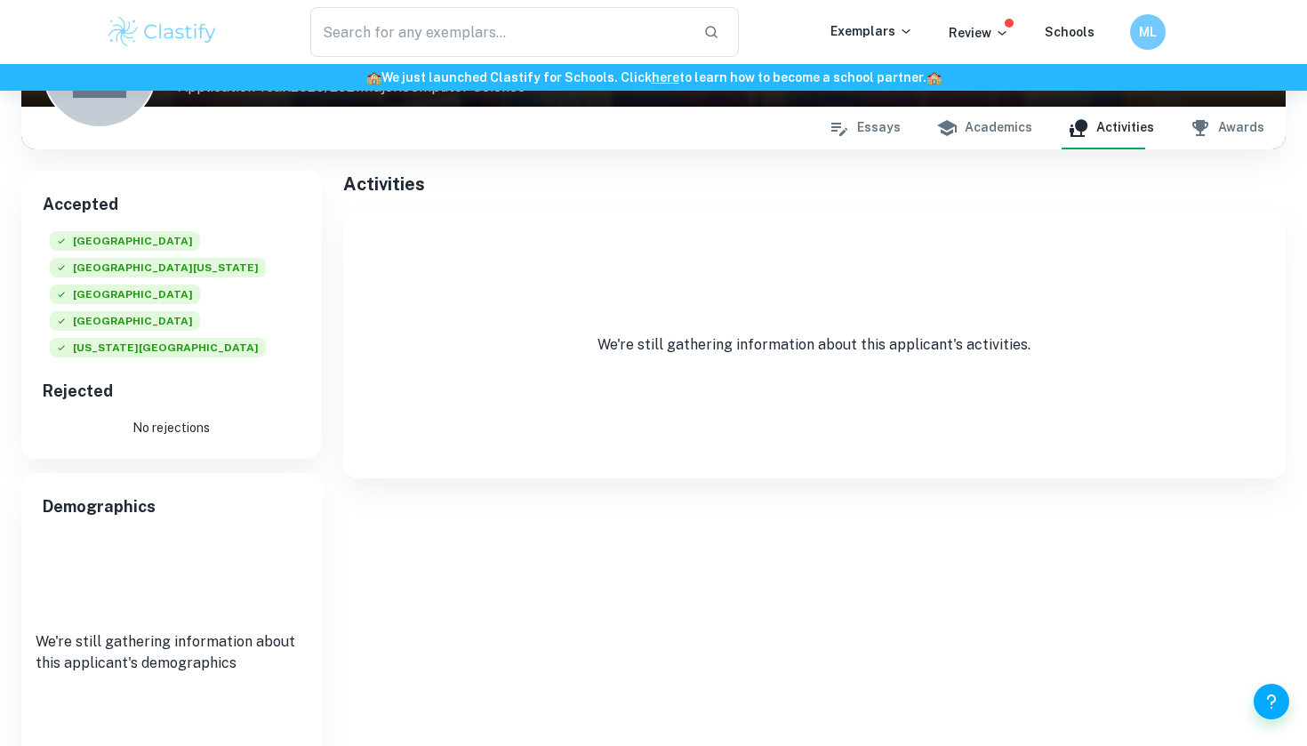
click at [1225, 133] on button "Awards" at bounding box center [1226, 128] width 75 height 43
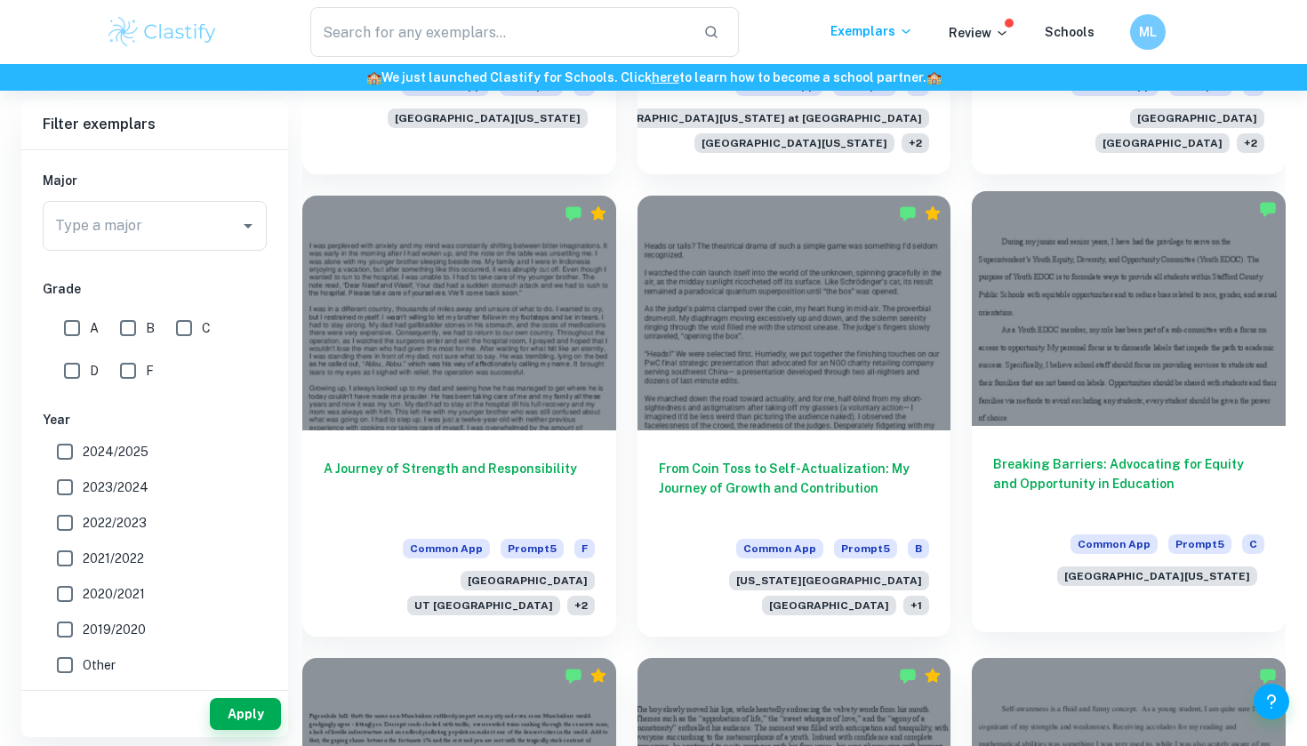
scroll to position [2257, 0]
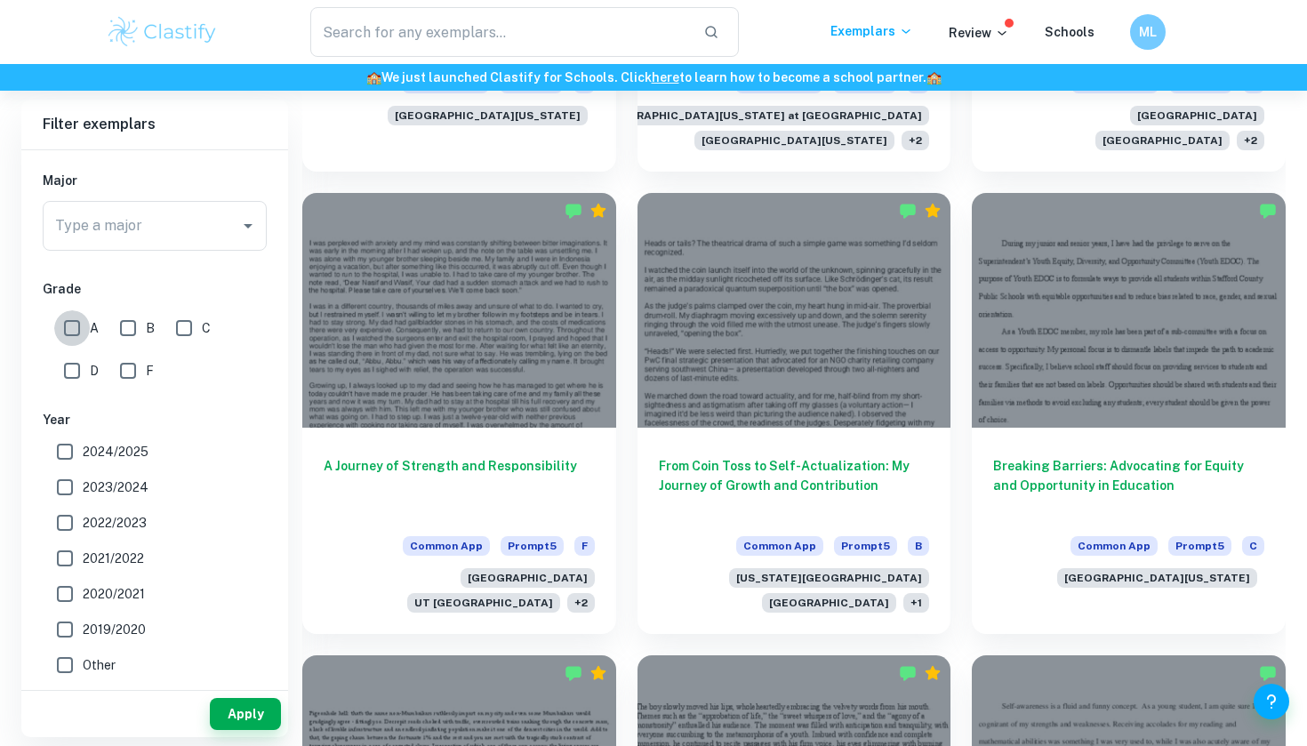
click at [73, 340] on input "A" at bounding box center [72, 328] width 36 height 36
checkbox input "true"
click at [132, 337] on input "B" at bounding box center [128, 328] width 36 height 36
checkbox input "true"
click at [239, 705] on button "Apply" at bounding box center [245, 714] width 71 height 32
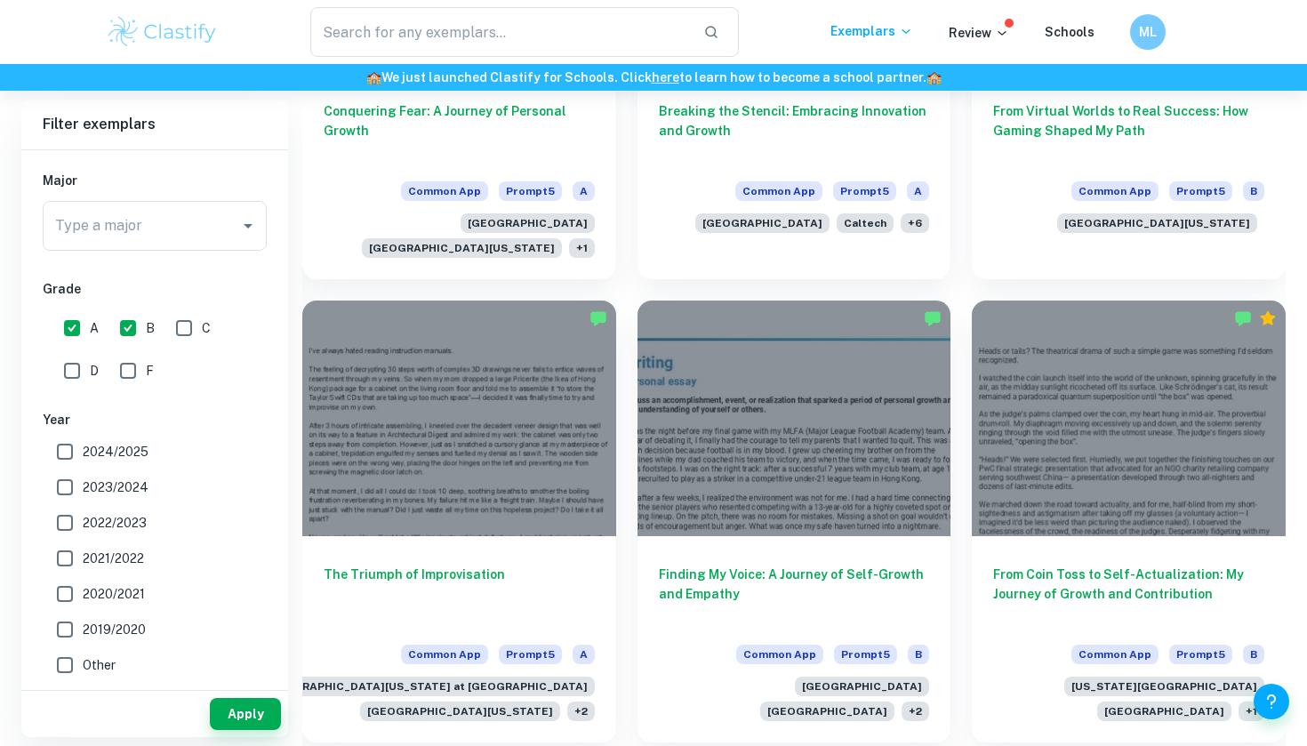
scroll to position [1667, 0]
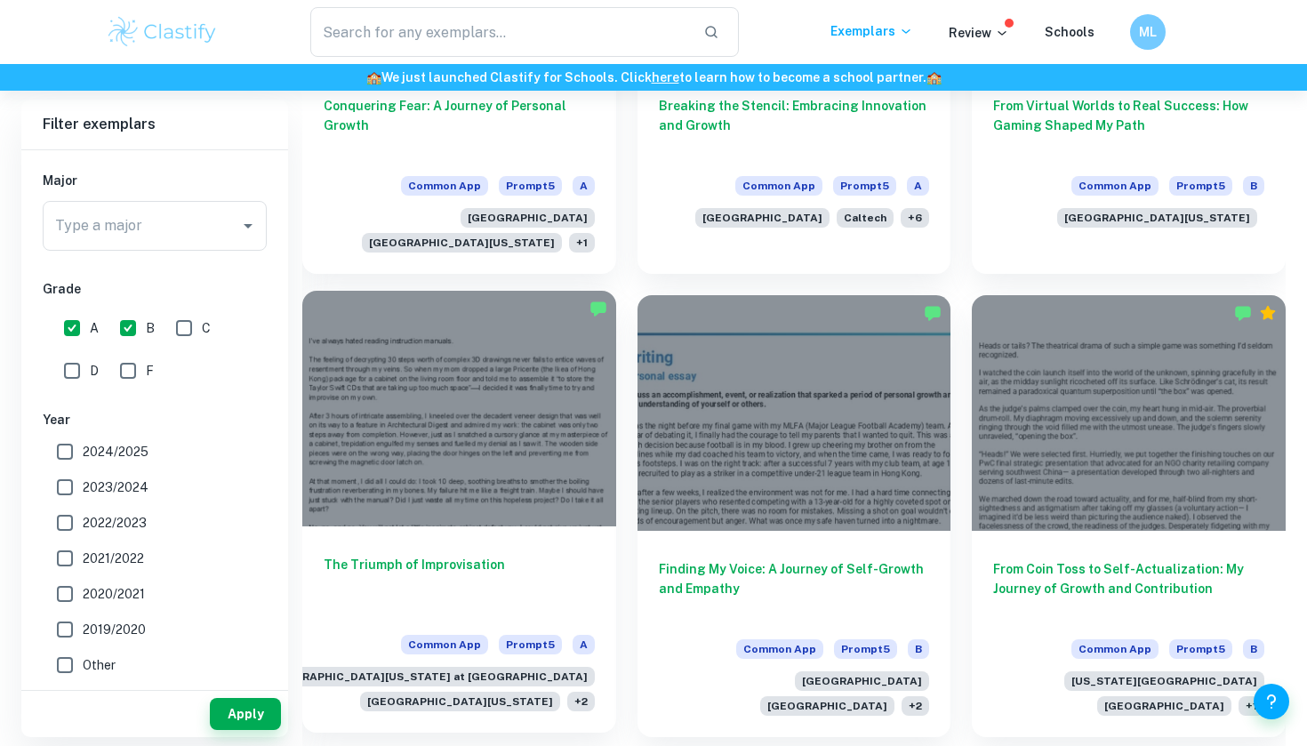
click at [468, 414] on div at bounding box center [459, 408] width 314 height 235
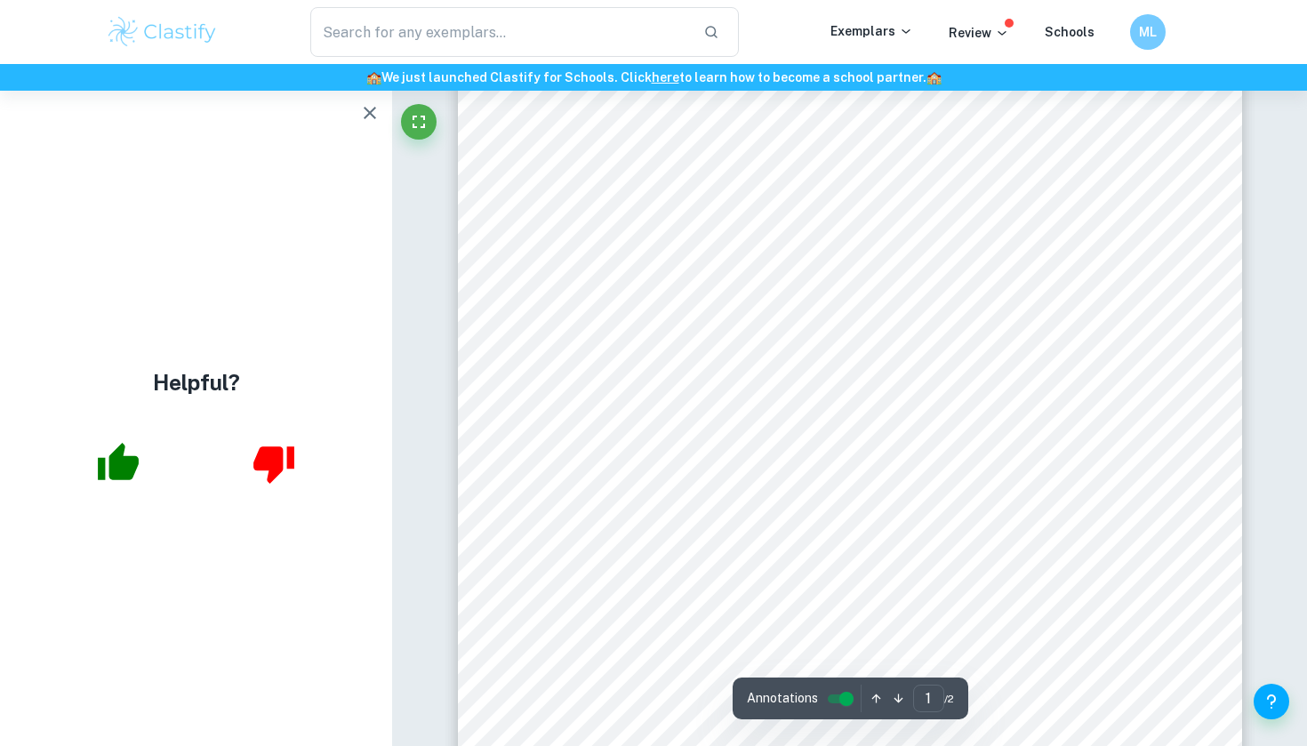
scroll to position [140, 0]
click at [365, 109] on icon "button" at bounding box center [369, 112] width 21 height 21
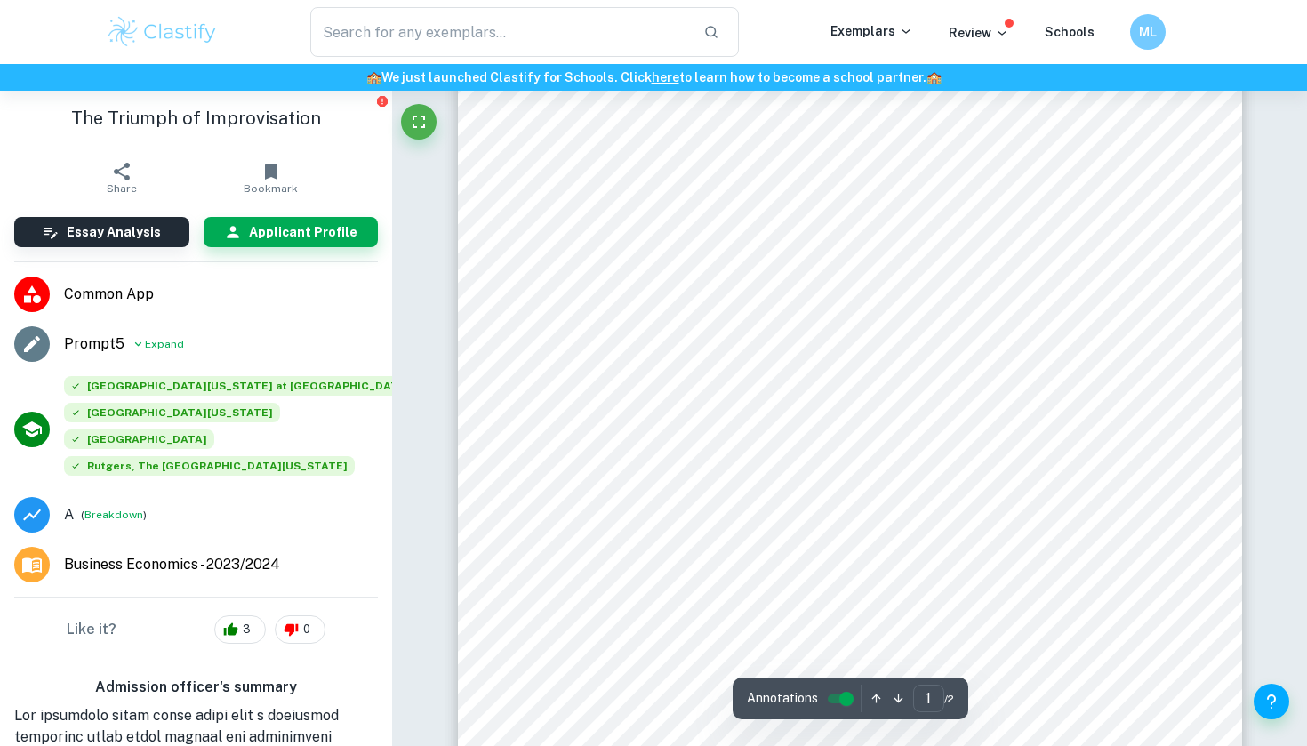
scroll to position [359, 0]
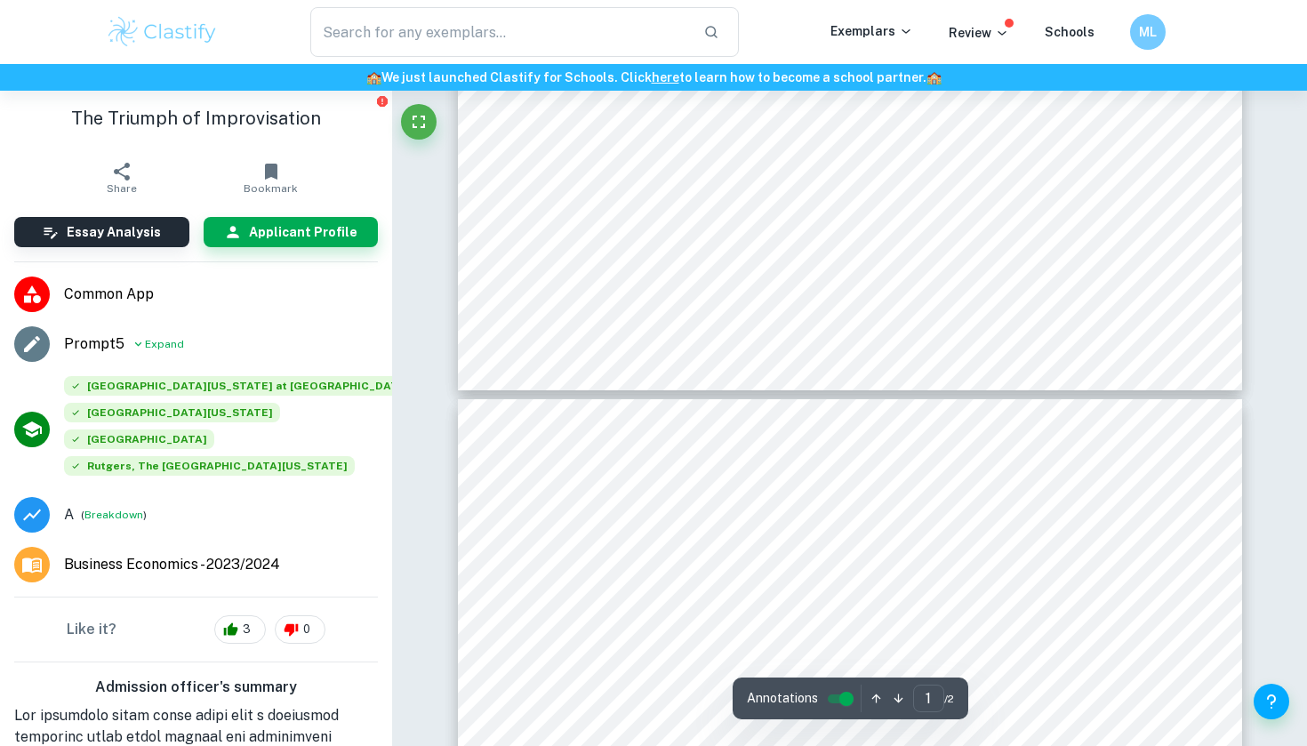
type input "2"
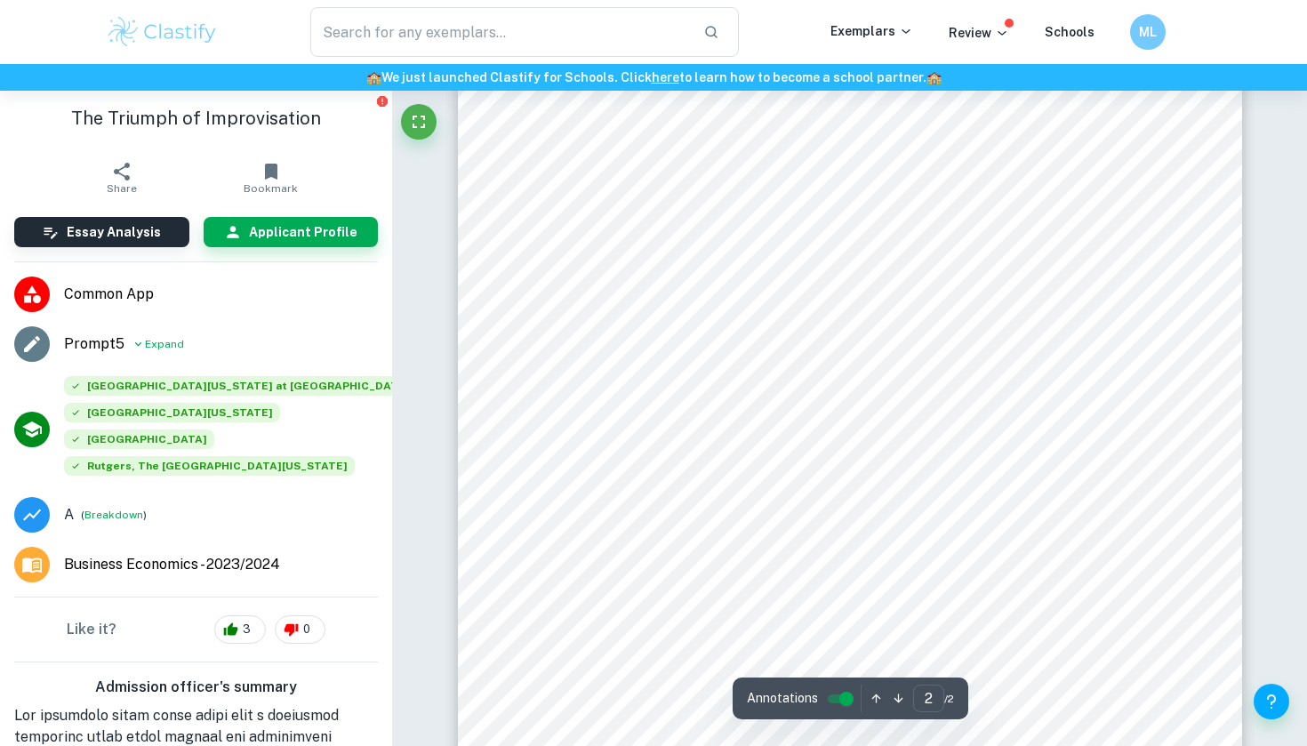
scroll to position [1101, 0]
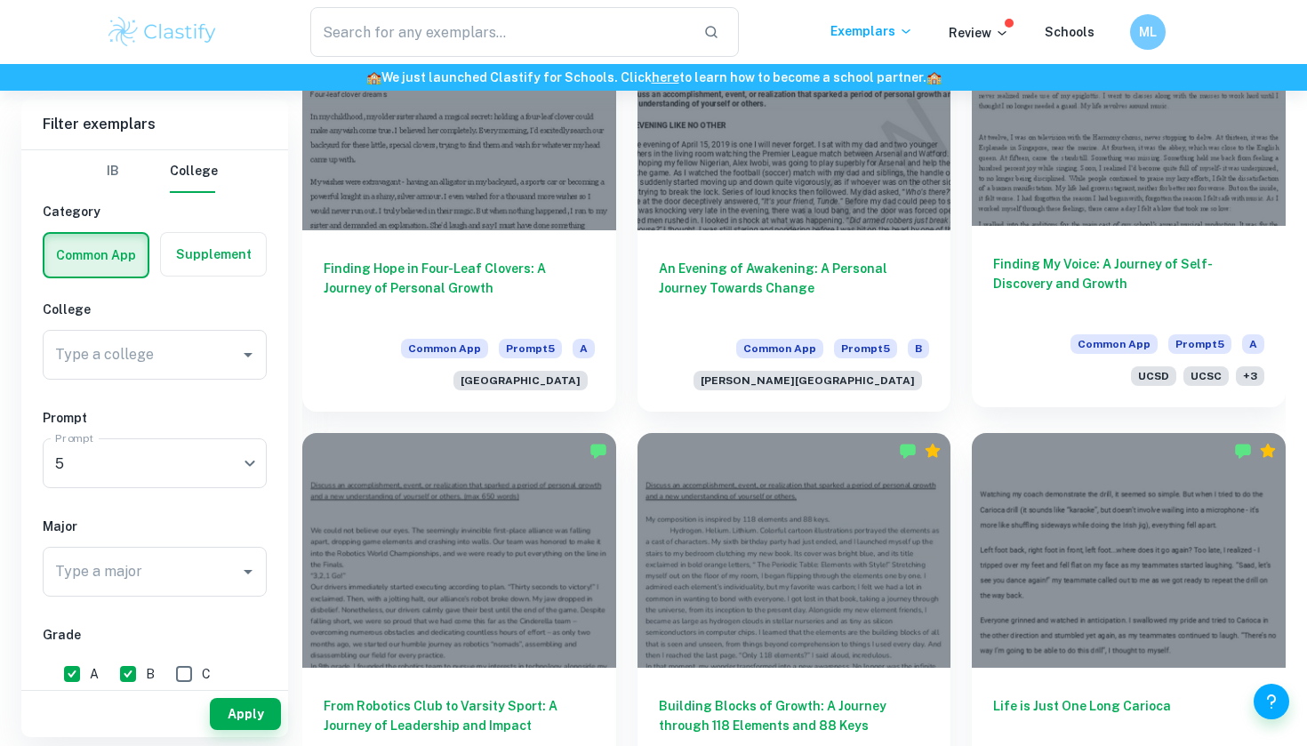
scroll to position [2899, 0]
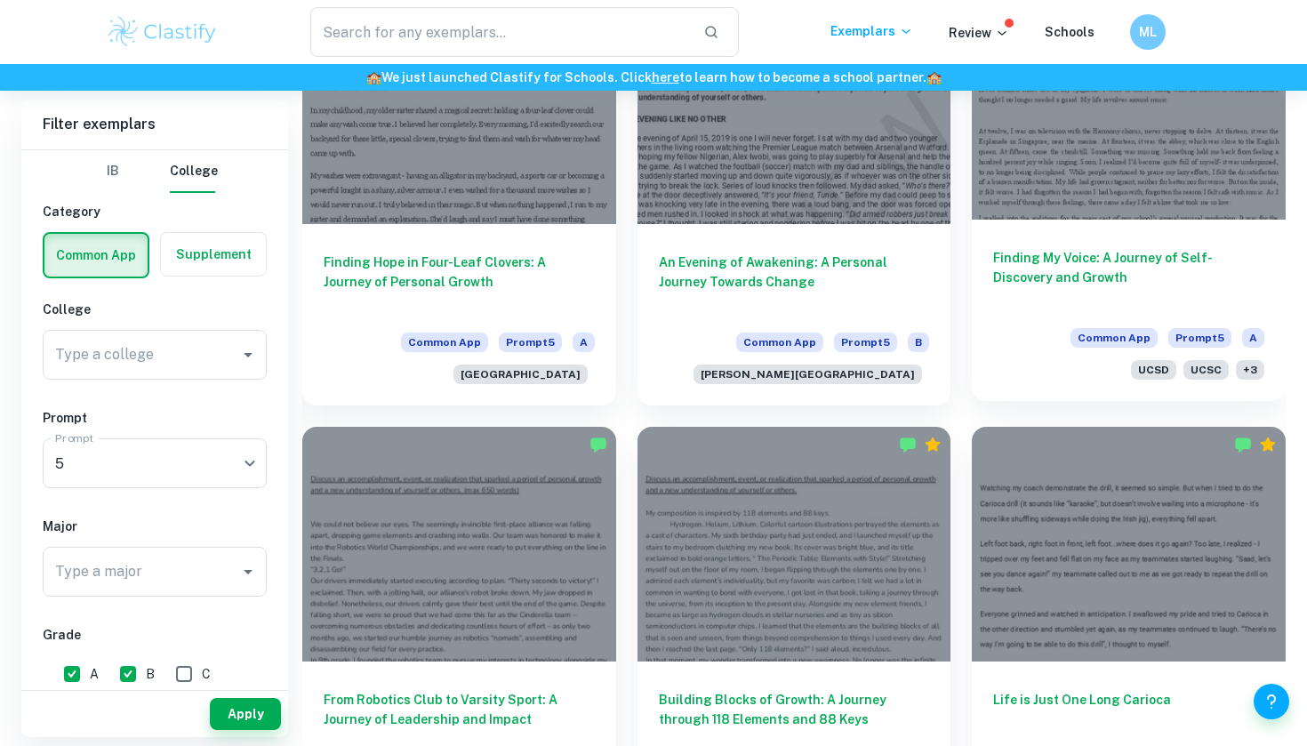
click at [1087, 172] on div at bounding box center [1129, 101] width 314 height 235
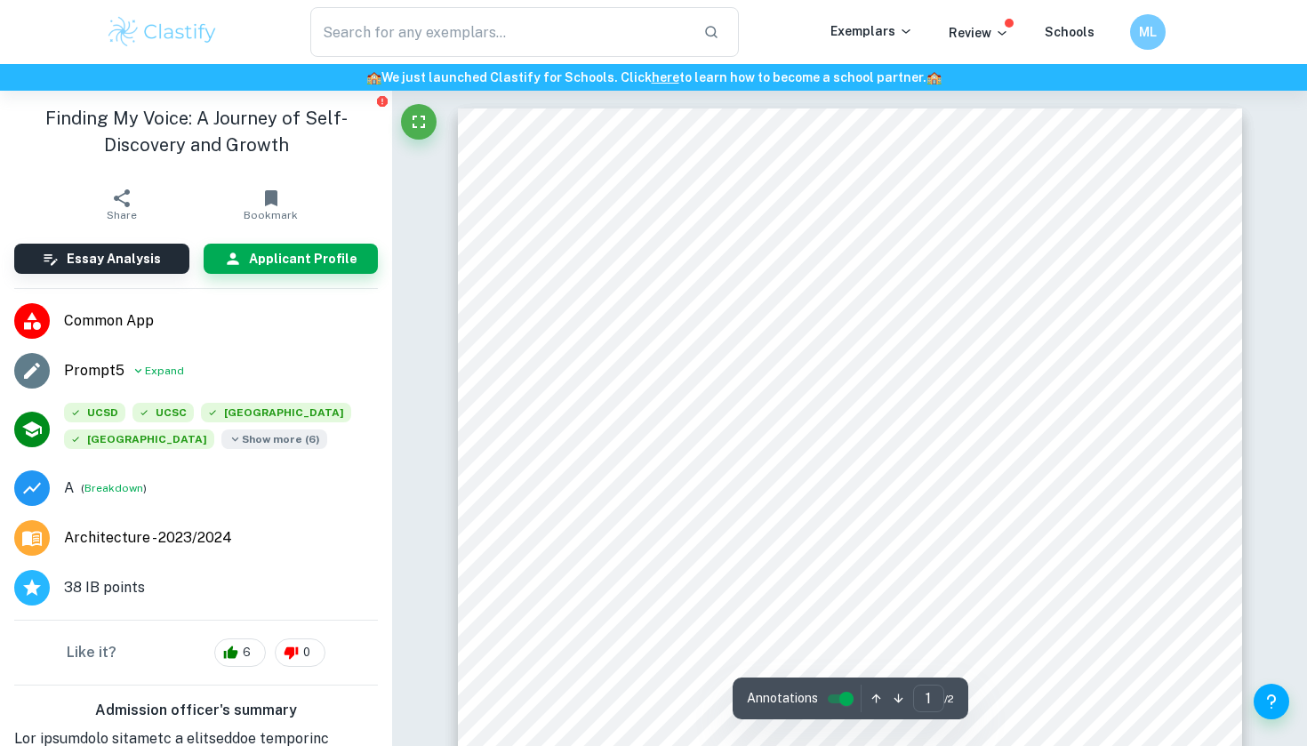
click at [271, 437] on span "Show more ( 6 )" at bounding box center [274, 439] width 106 height 20
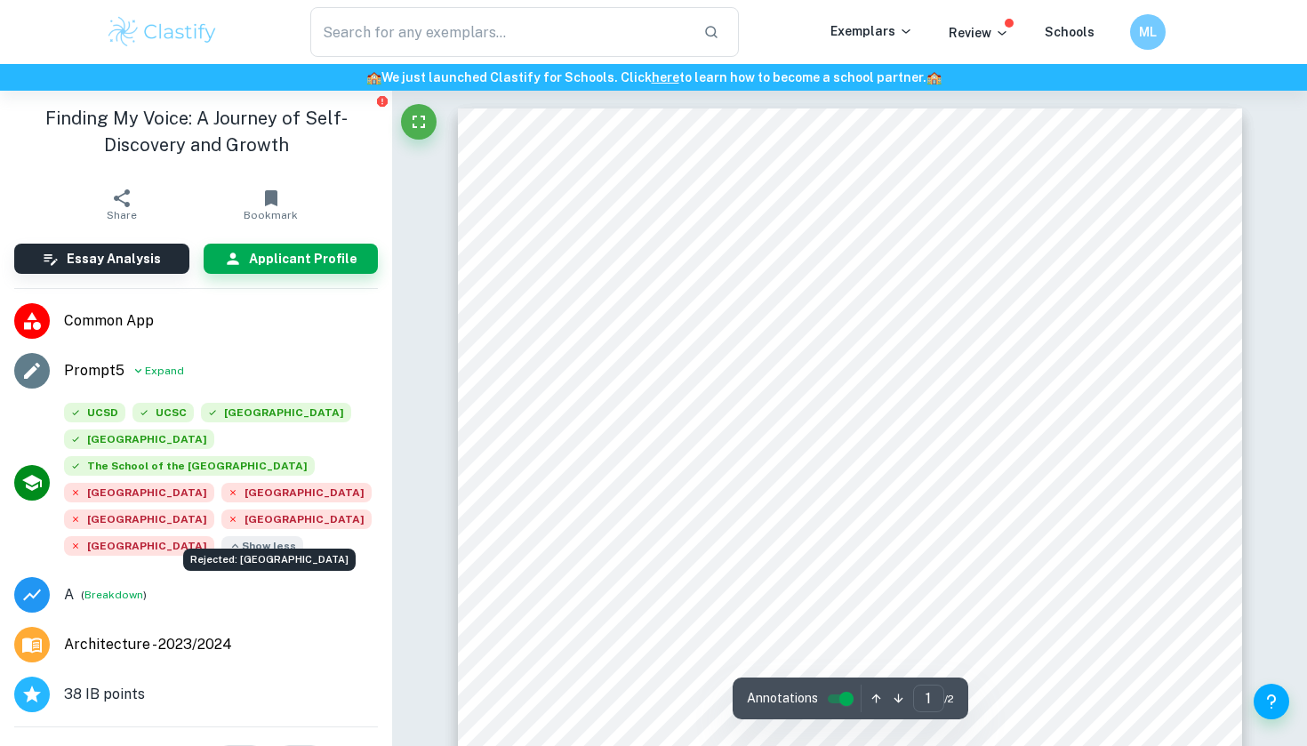
click at [196, 549] on div "Rejected: [GEOGRAPHIC_DATA]" at bounding box center [269, 559] width 172 height 22
click at [706, 363] on div "Discuss an accomplishment, event, or realization that sparked a period of [MEDI…" at bounding box center [850, 615] width 784 height 1014
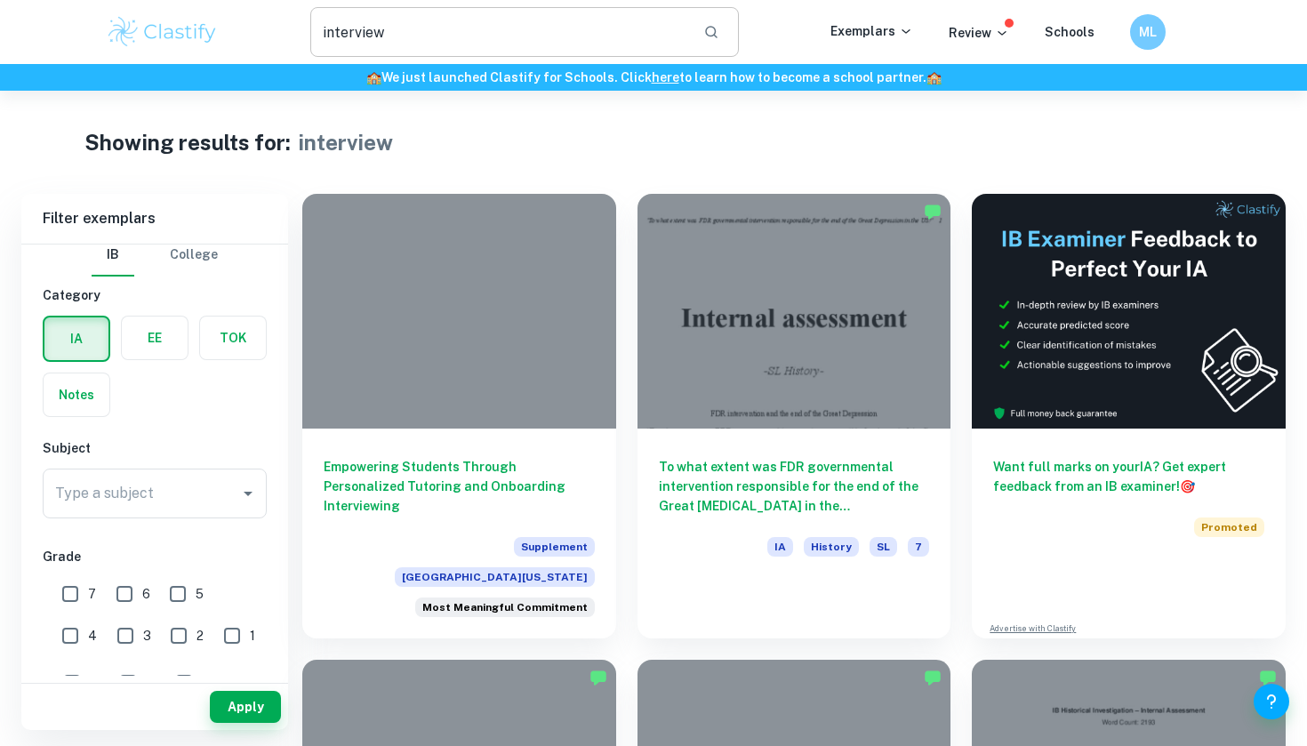
click at [497, 39] on input "interview" at bounding box center [499, 32] width 379 height 50
